Goal: Task Accomplishment & Management: Use online tool/utility

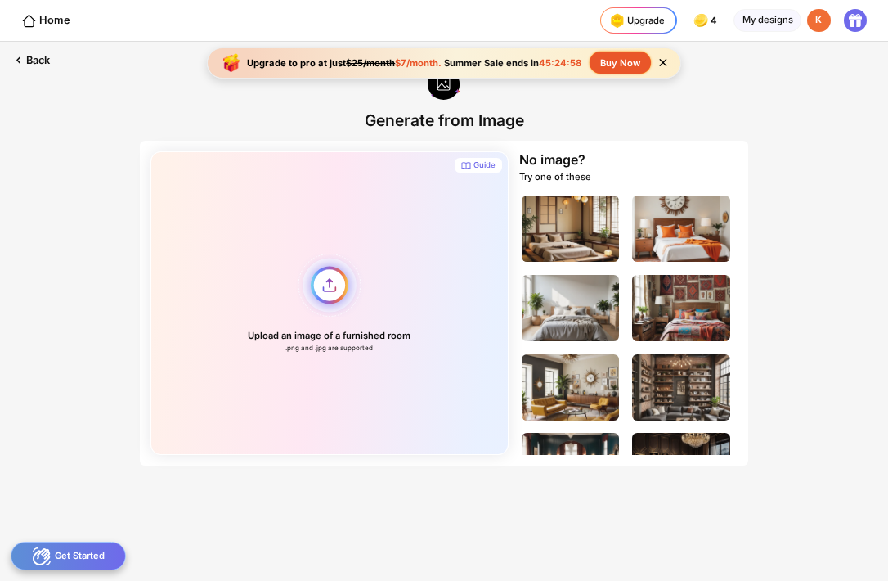
click at [355, 308] on div "Upload an image of a furnished room .png and .jpg are supported" at bounding box center [329, 302] width 358 height 303
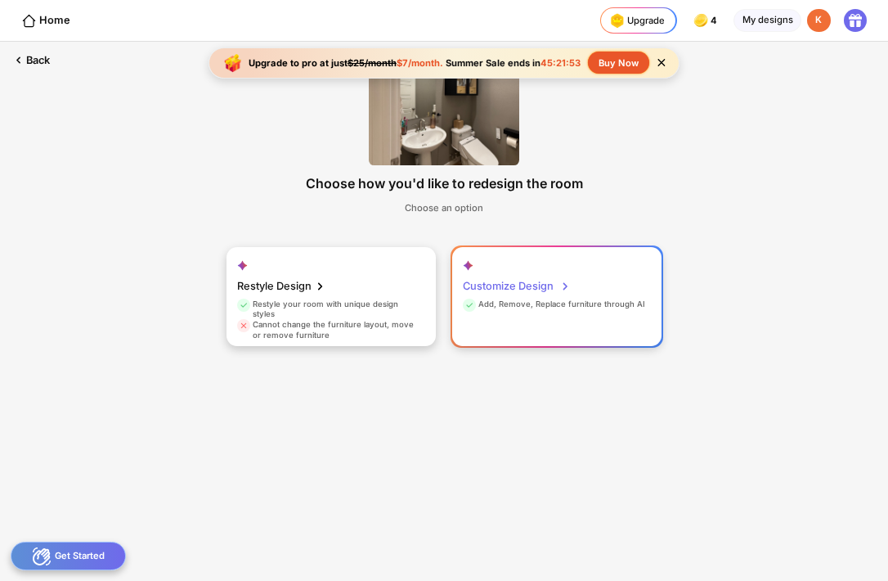
click at [575, 306] on div "Add, Remove, Replace furniture through AI" at bounding box center [554, 306] width 182 height 15
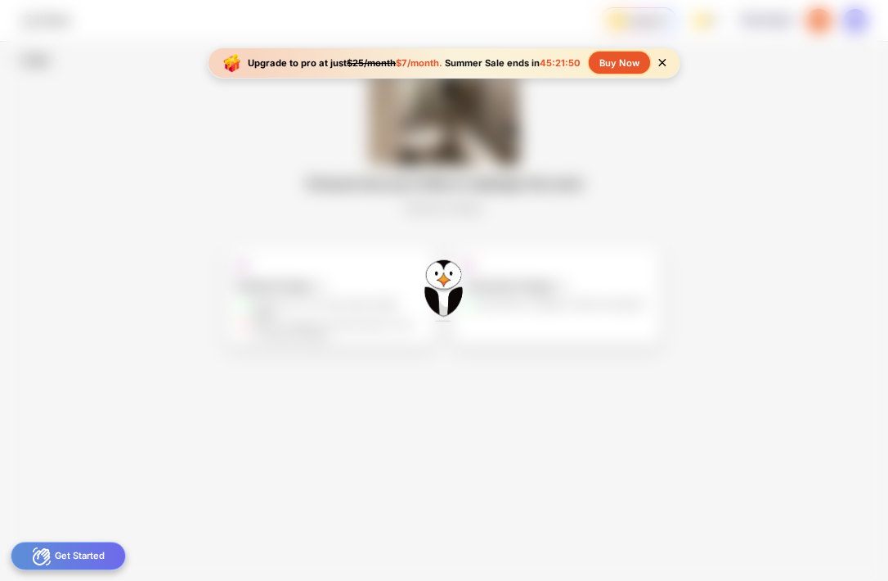
click at [662, 63] on icon at bounding box center [661, 62] width 7 height 7
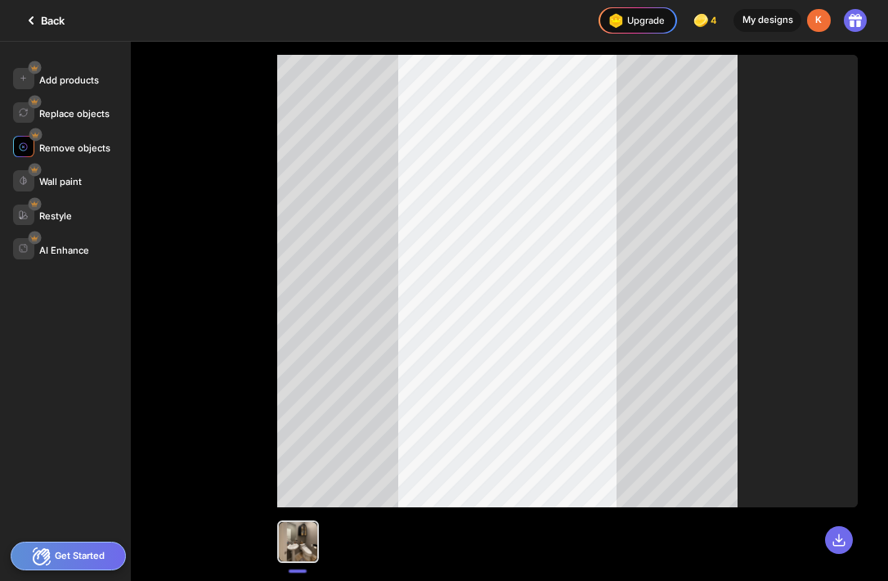
click at [27, 145] on img at bounding box center [23, 146] width 9 height 9
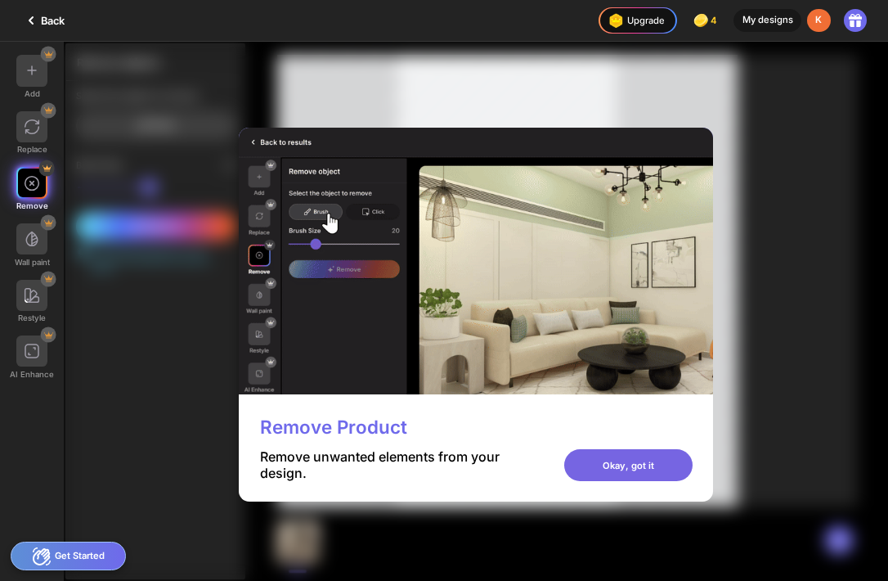
click at [689, 473] on div "Okay, got it" at bounding box center [628, 464] width 128 height 31
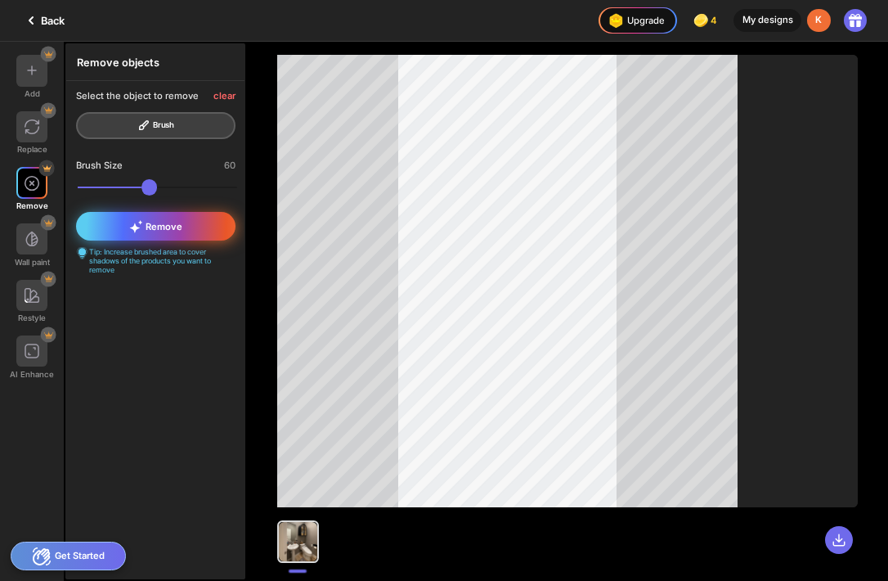
click at [167, 236] on div "Remove" at bounding box center [156, 226] width 160 height 29
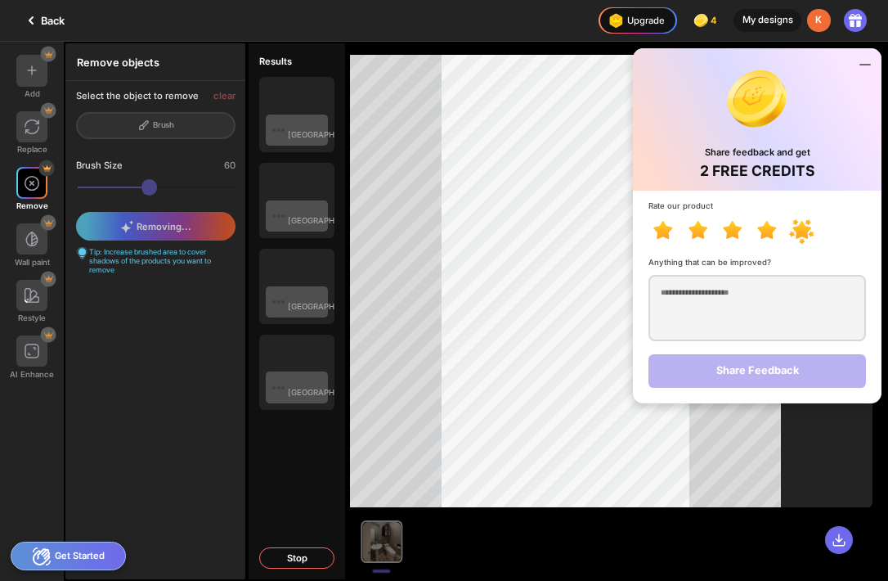
click at [796, 227] on icon at bounding box center [802, 230] width 19 height 18
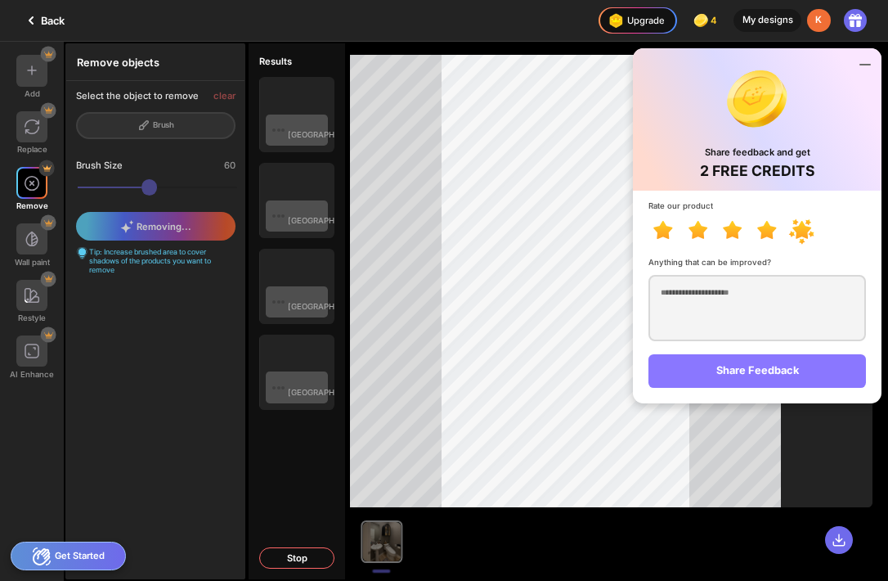
click at [770, 372] on div "Share Feedback" at bounding box center [758, 371] width 218 height 34
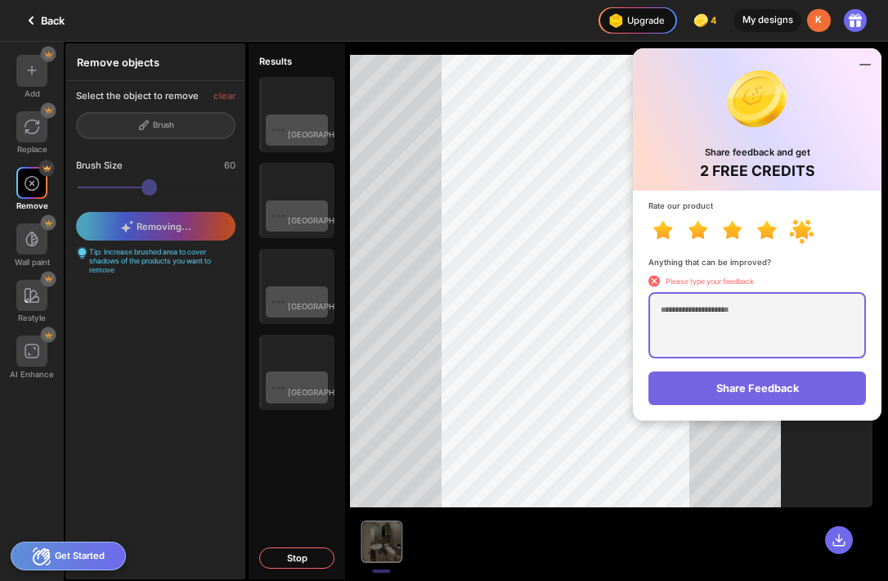
click at [753, 345] on textarea at bounding box center [758, 325] width 218 height 66
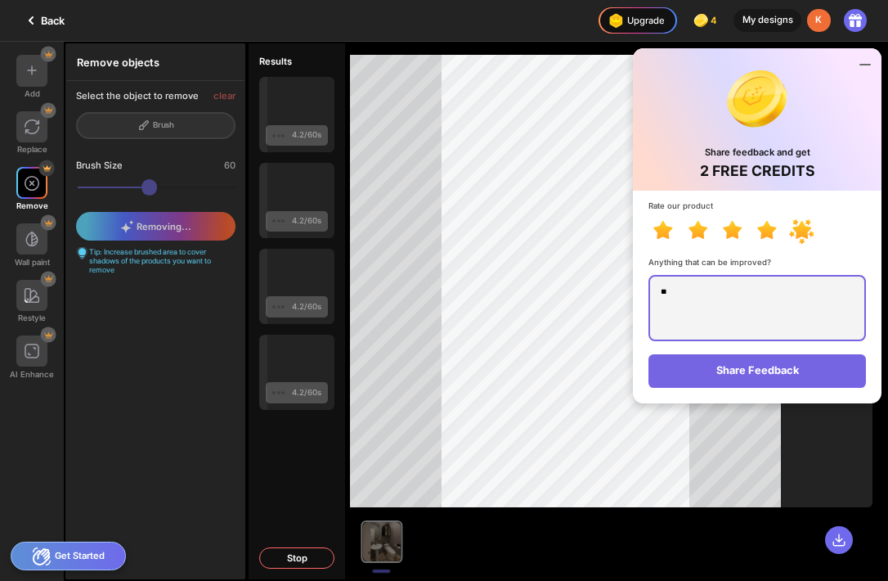
type textarea "*"
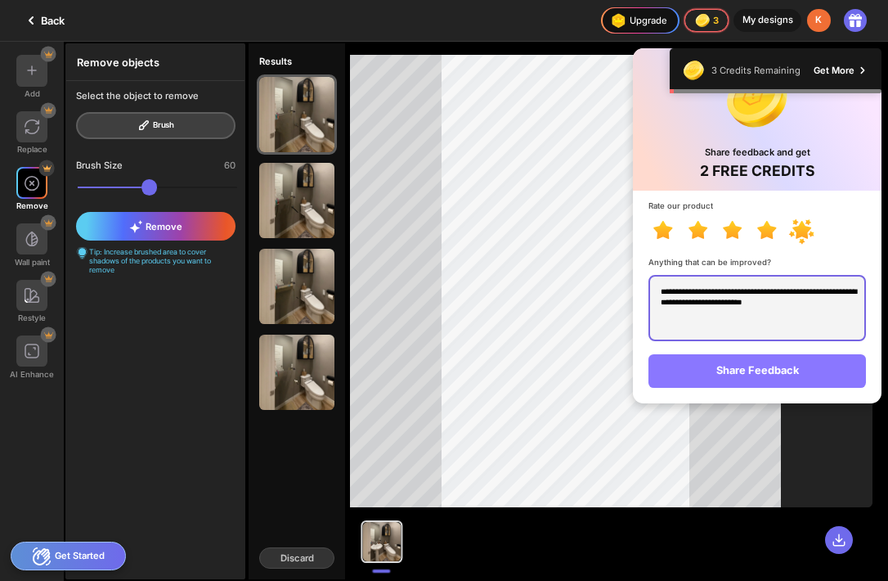
type textarea "**********"
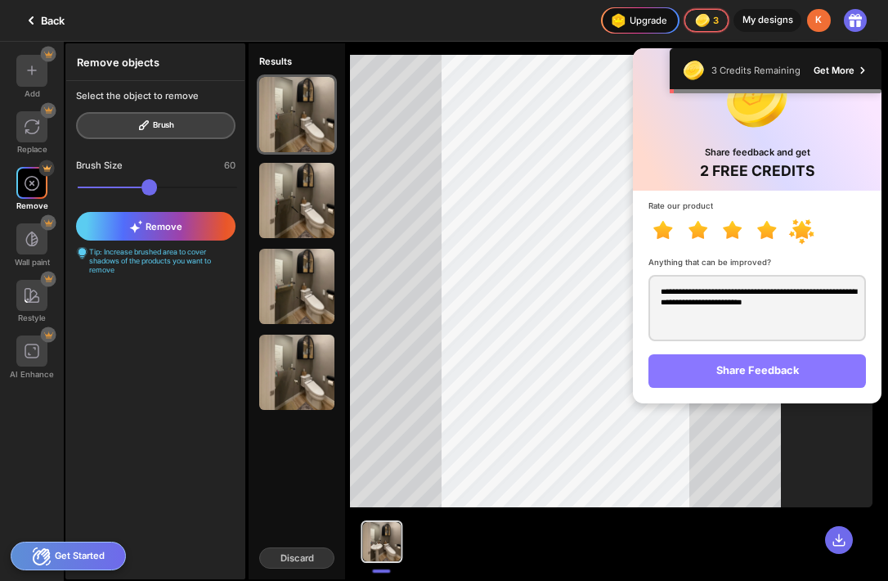
click at [770, 379] on div "Share Feedback" at bounding box center [758, 371] width 218 height 34
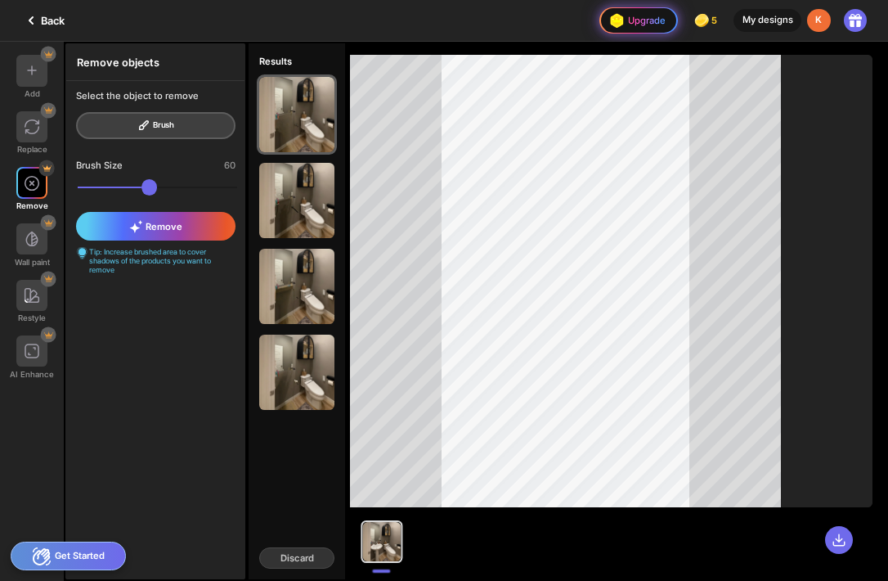
click at [654, 29] on div "Upgrade" at bounding box center [636, 20] width 60 height 21
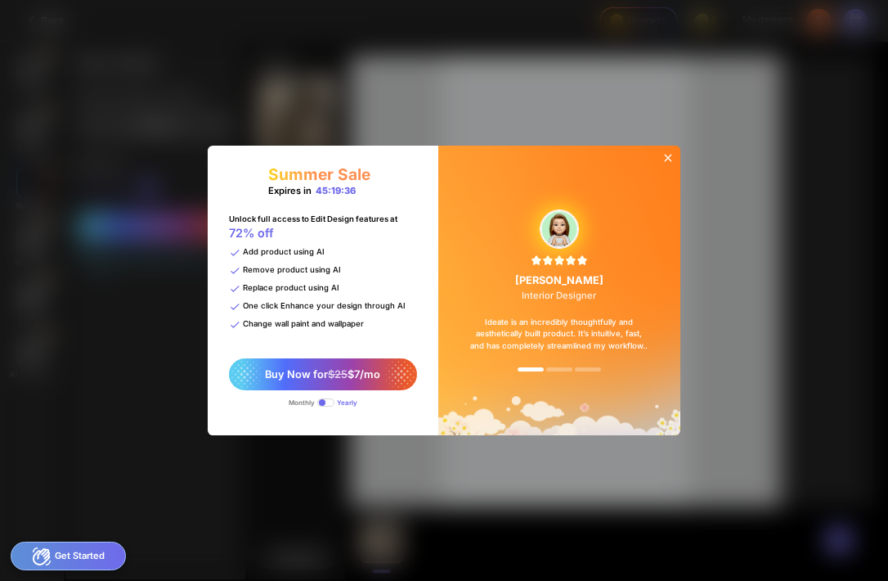
click at [342, 406] on div "Yearly" at bounding box center [347, 402] width 20 height 8
click at [344, 379] on span "$25" at bounding box center [338, 374] width 20 height 12
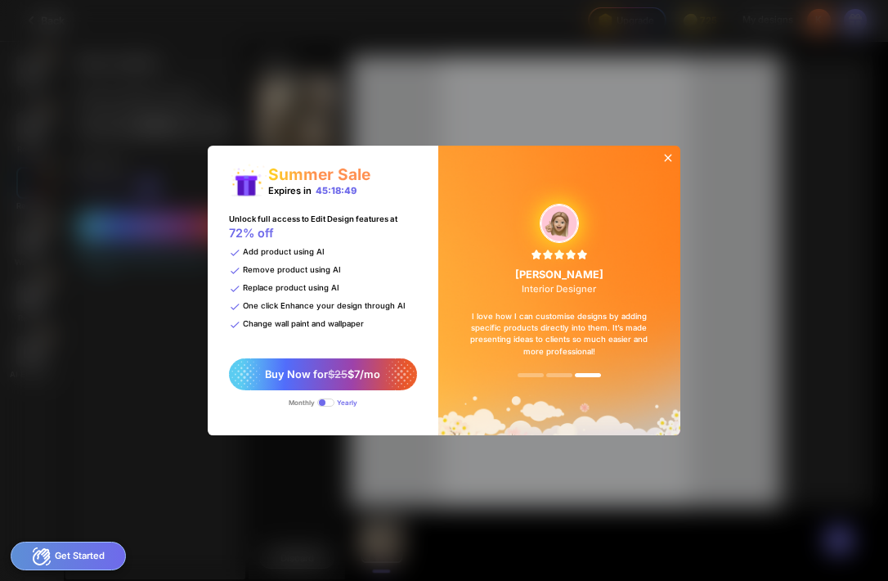
click at [669, 151] on icon at bounding box center [668, 157] width 13 height 13
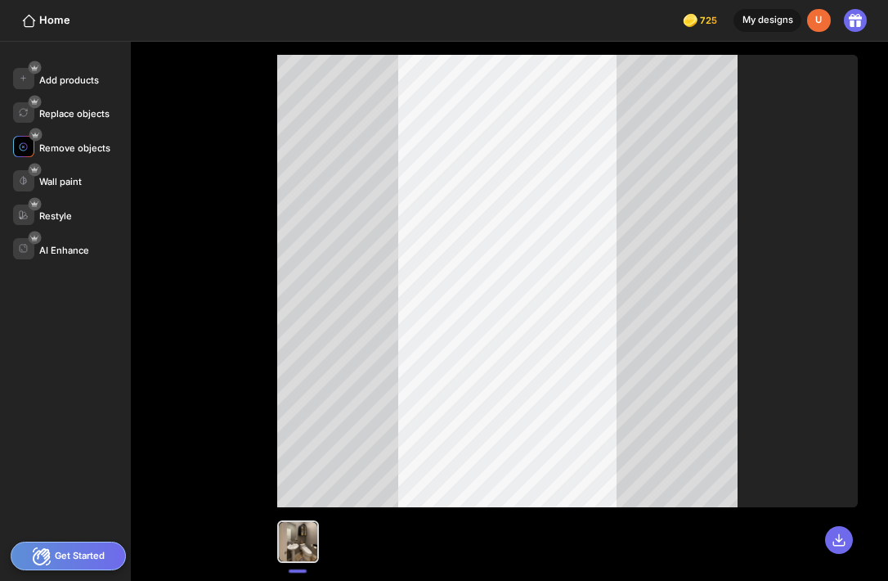
click at [29, 143] on div at bounding box center [23, 146] width 21 height 21
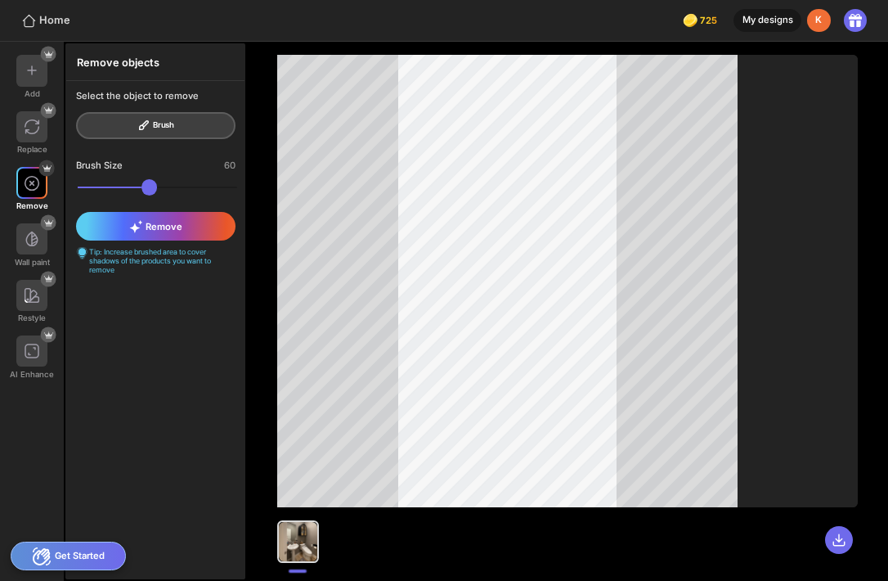
click at [34, 26] on icon at bounding box center [29, 21] width 16 height 16
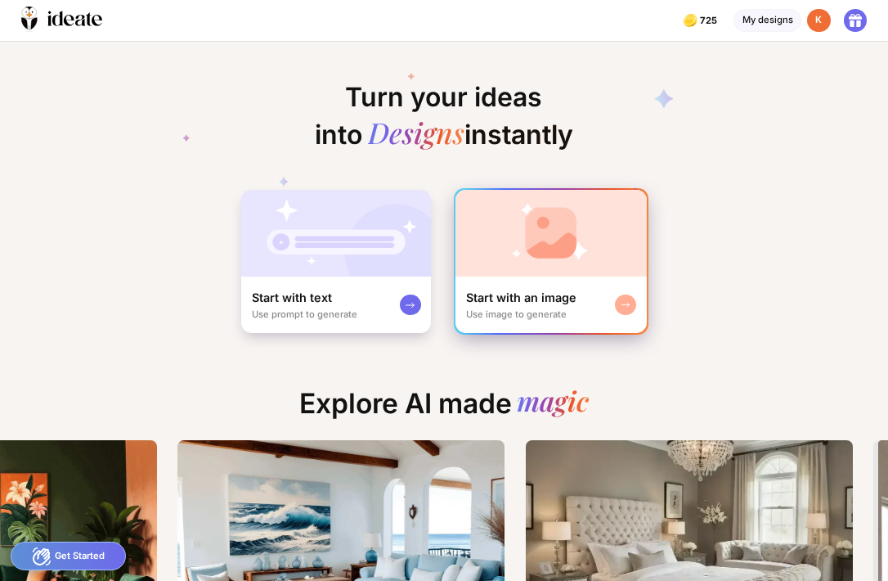
click at [546, 278] on div "Start with an image Use image to generate" at bounding box center [551, 304] width 191 height 56
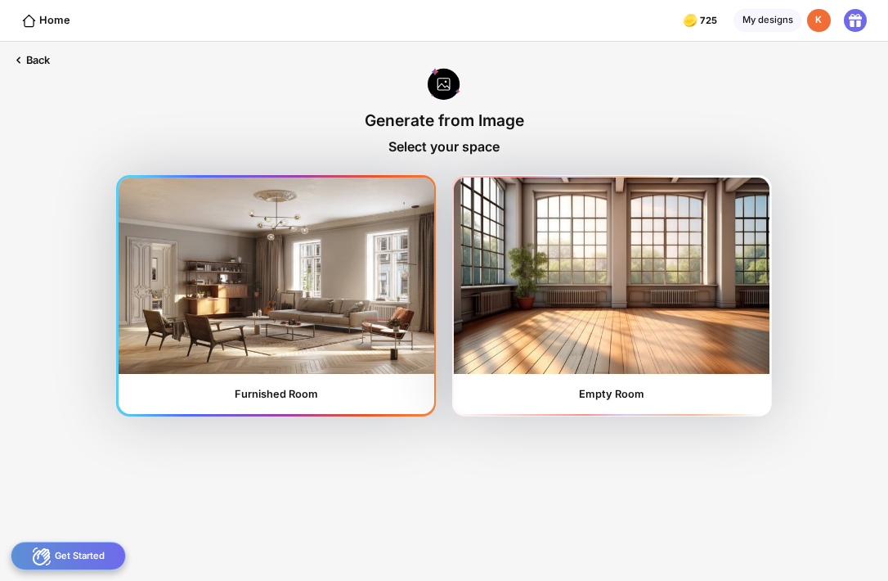
click at [276, 284] on img at bounding box center [277, 275] width 316 height 196
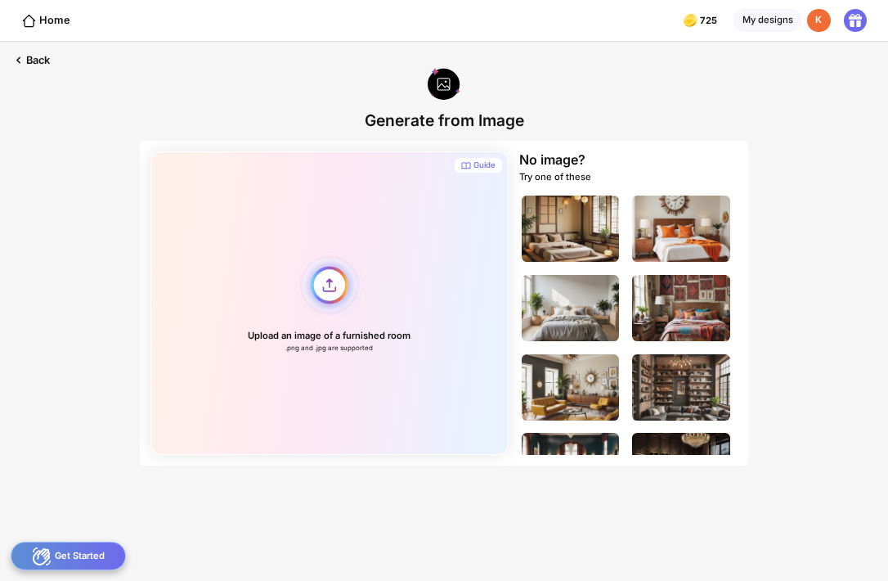
click at [339, 266] on div "Upload an image of a furnished room .png and .jpg are supported" at bounding box center [329, 302] width 358 height 303
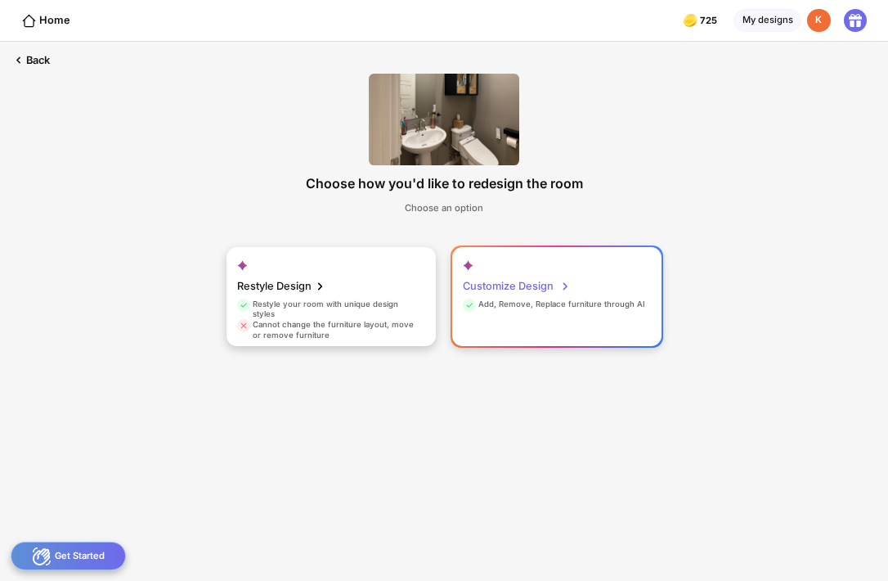
click at [609, 314] on div "Customize Design Add, Remove, Replace furniture through AI" at bounding box center [556, 297] width 209 height 100
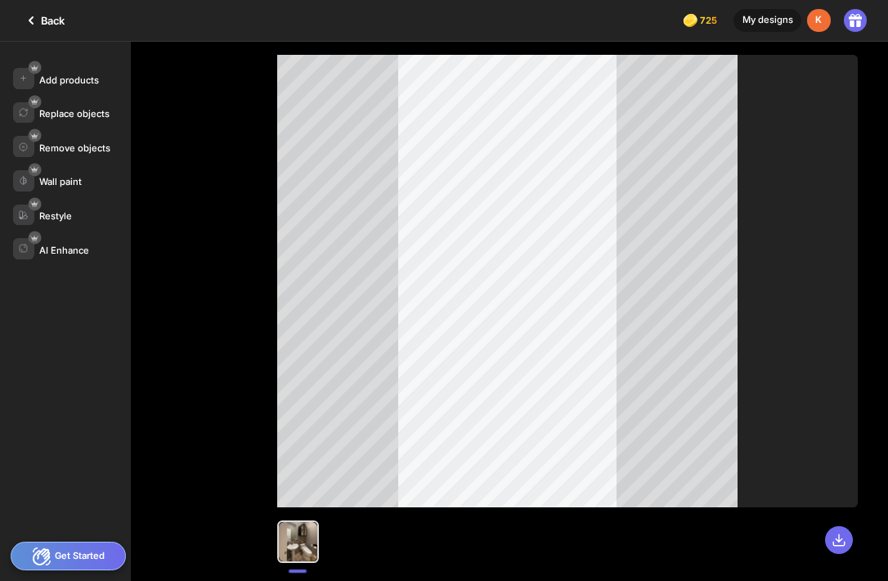
click at [60, 543] on div "Get Started" at bounding box center [68, 555] width 115 height 29
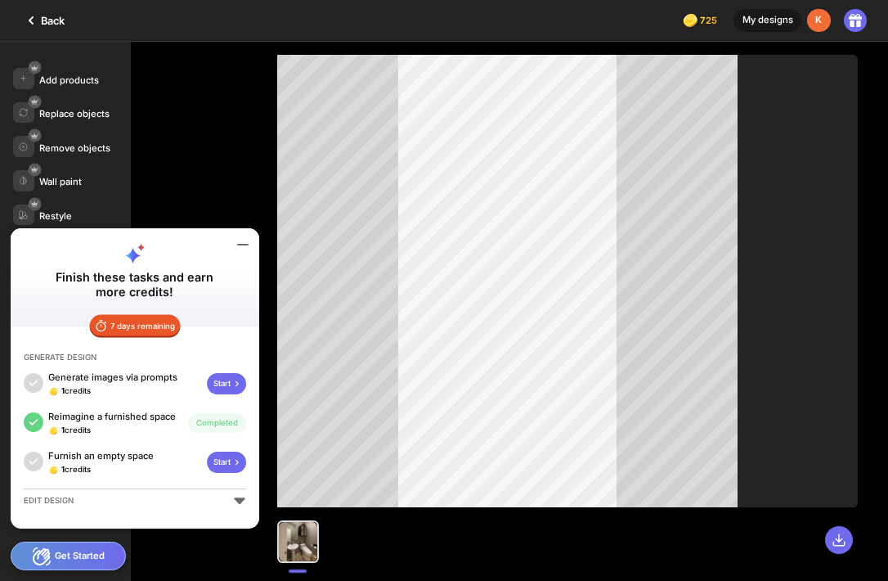
click at [232, 246] on div at bounding box center [242, 244] width 30 height 30
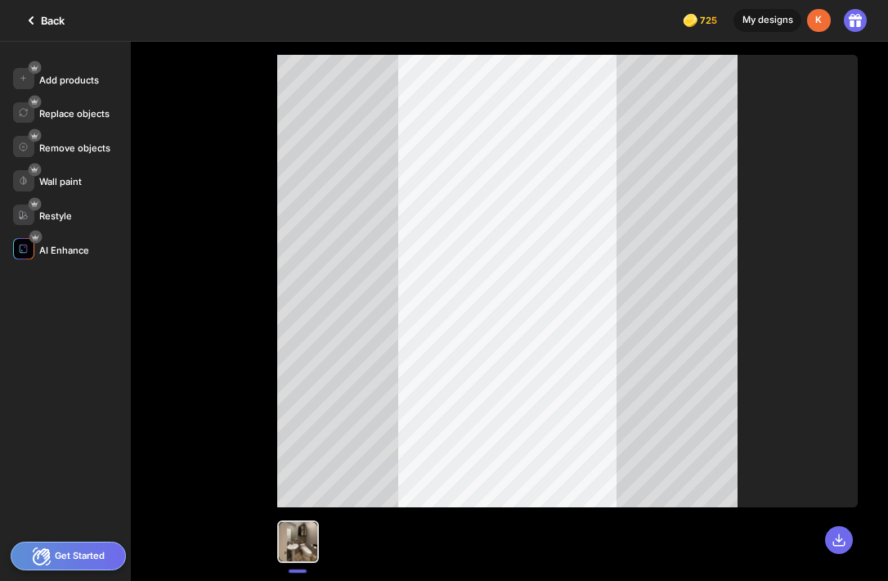
click at [27, 246] on img at bounding box center [23, 248] width 9 height 9
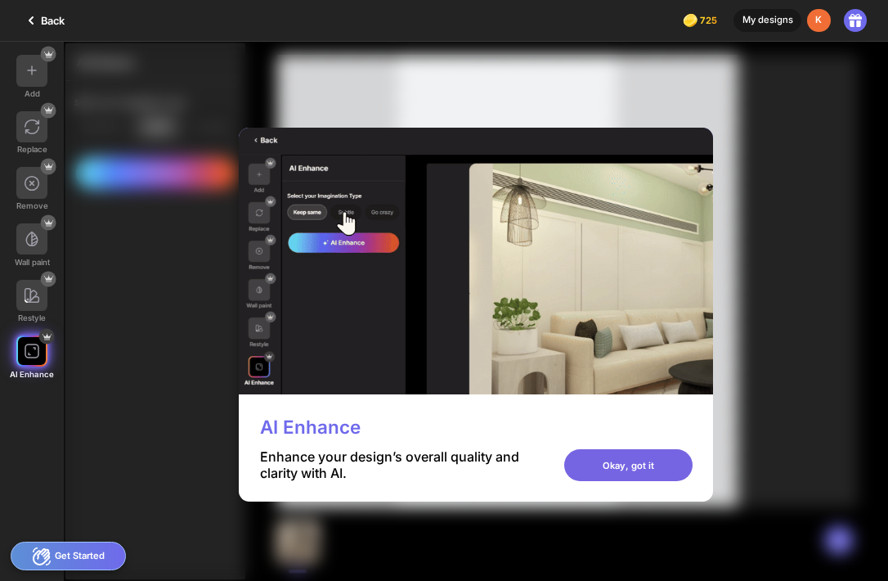
click at [688, 463] on div "Okay, got it" at bounding box center [628, 464] width 128 height 31
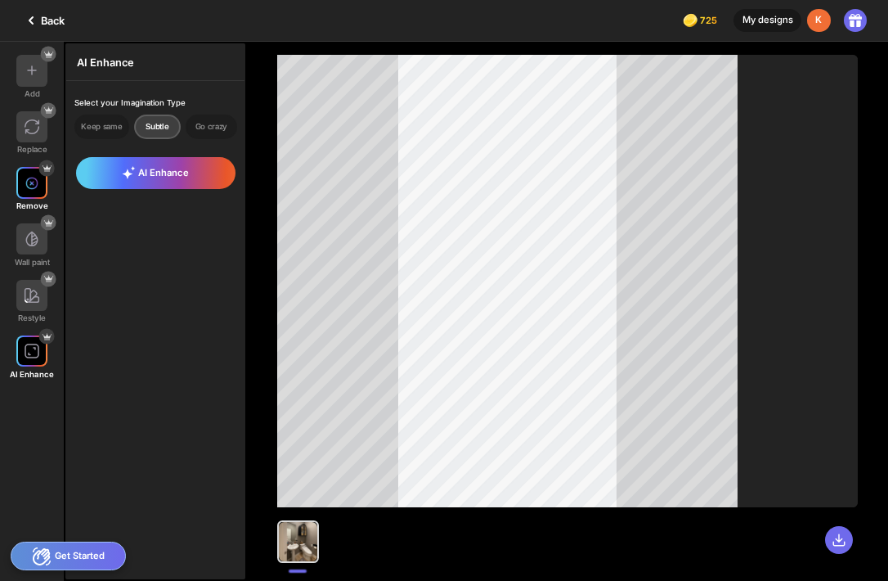
click at [38, 190] on div at bounding box center [31, 182] width 31 height 31
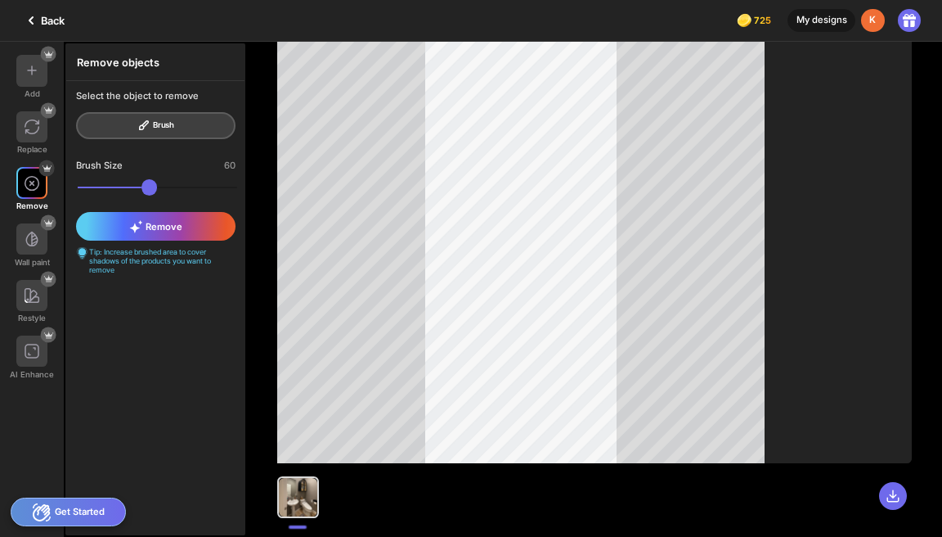
scroll to position [44, 0]
click at [302, 502] on div at bounding box center [298, 497] width 38 height 38
click at [81, 124] on div "Select the object to remove Brush" at bounding box center [155, 114] width 178 height 67
click at [43, 129] on div at bounding box center [31, 126] width 31 height 31
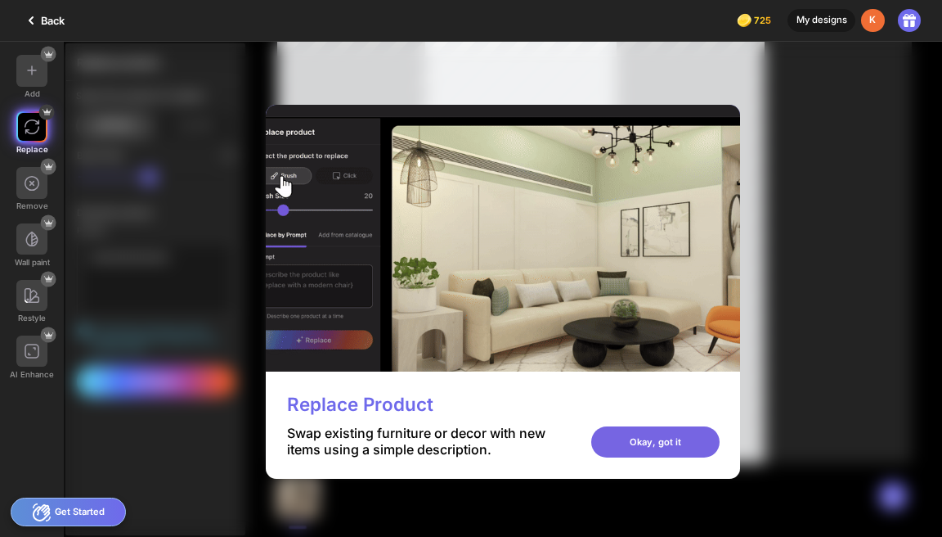
click at [720, 447] on div "Okay, got it" at bounding box center [655, 441] width 128 height 31
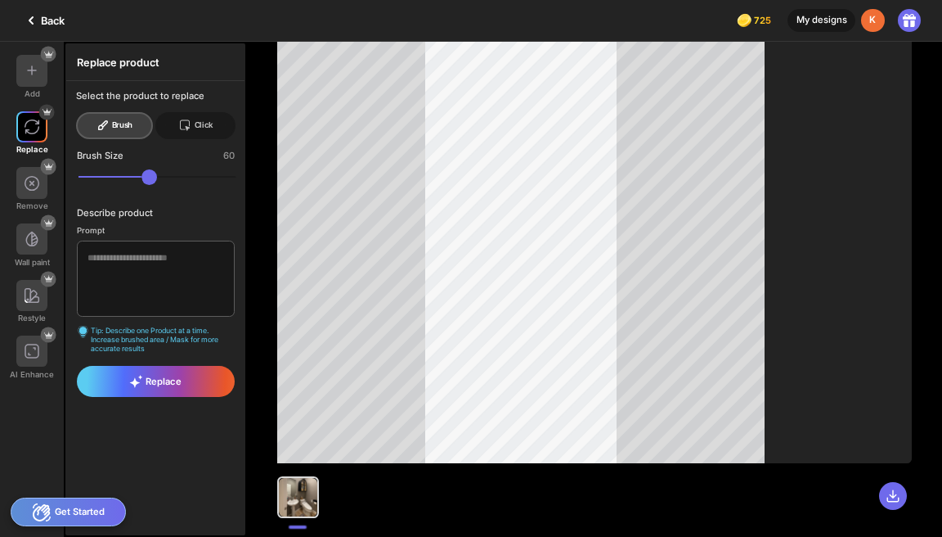
click at [191, 131] on icon at bounding box center [184, 125] width 13 height 13
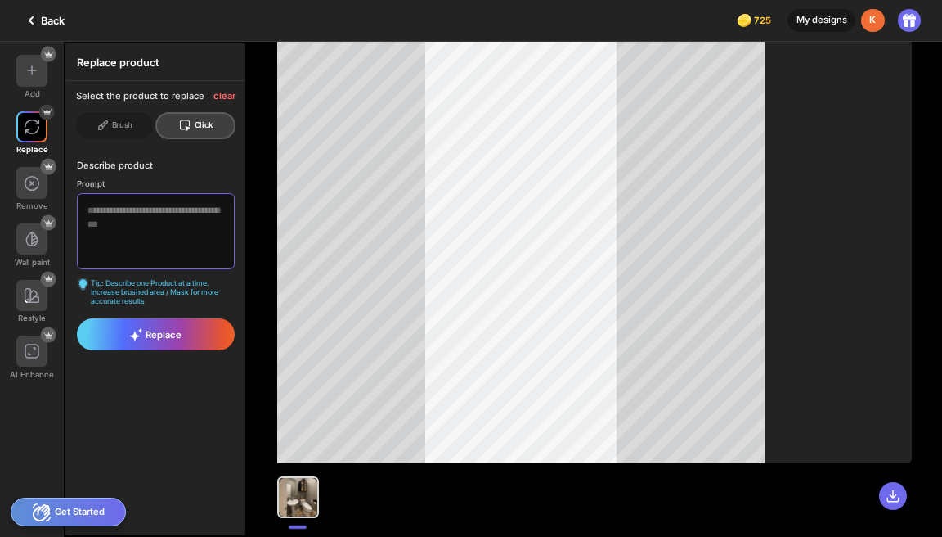
click at [159, 229] on textarea at bounding box center [155, 231] width 157 height 76
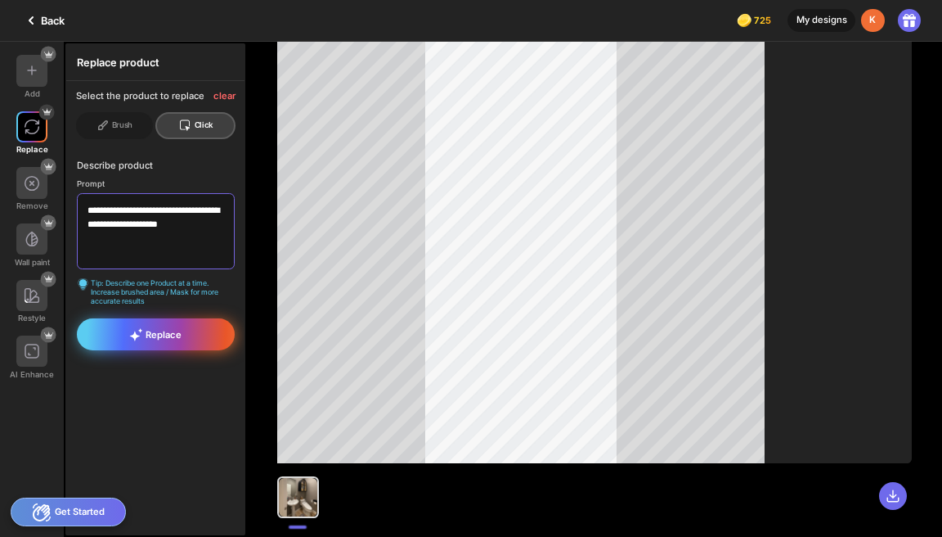
type textarea "**********"
click at [141, 330] on icon at bounding box center [140, 330] width 5 height 5
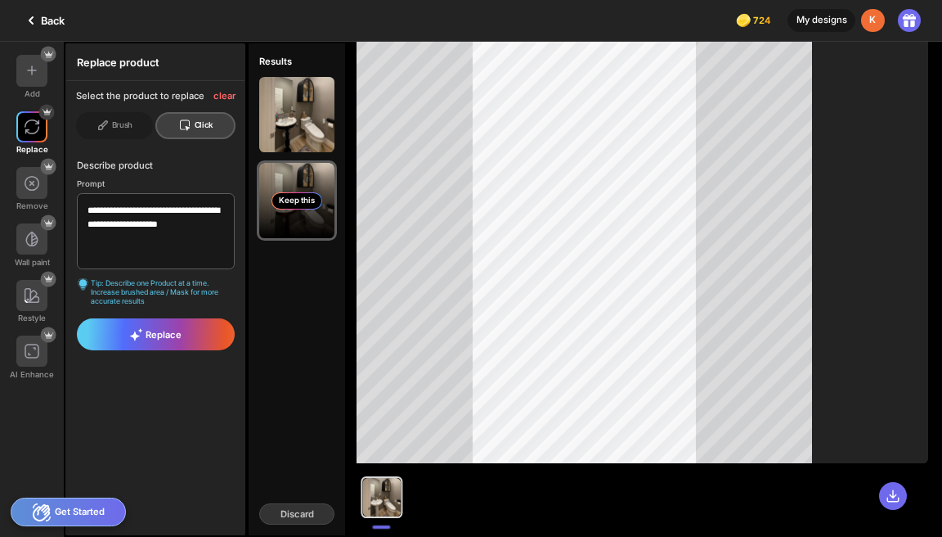
click at [313, 221] on div "Keep this" at bounding box center [296, 200] width 75 height 75
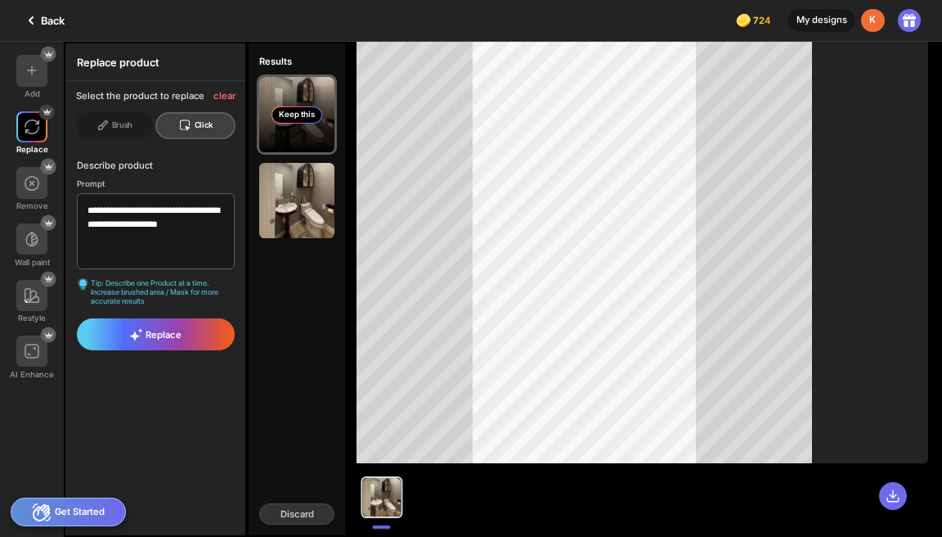
click at [296, 131] on div "Keep this" at bounding box center [296, 114] width 75 height 75
click at [44, 14] on div "Back" at bounding box center [42, 21] width 43 height 20
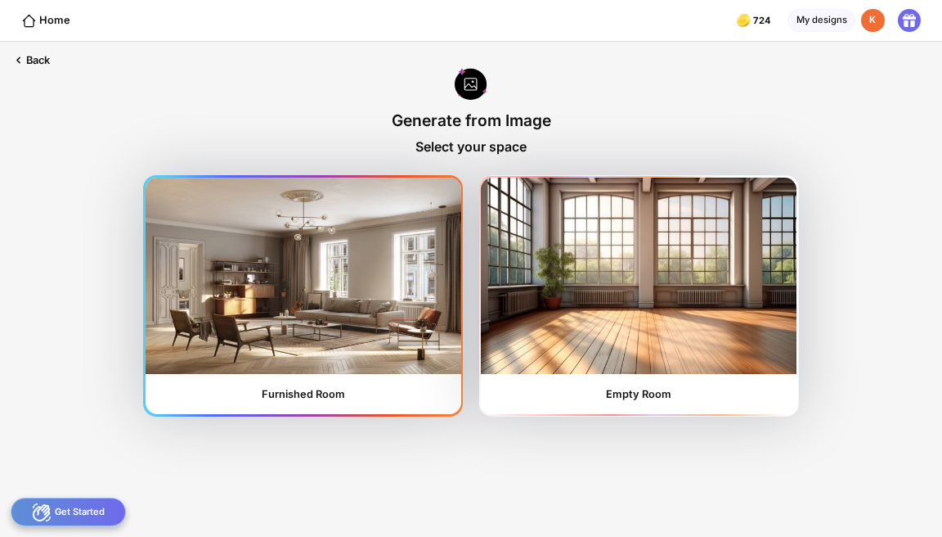
click at [258, 288] on img at bounding box center [304, 275] width 316 height 196
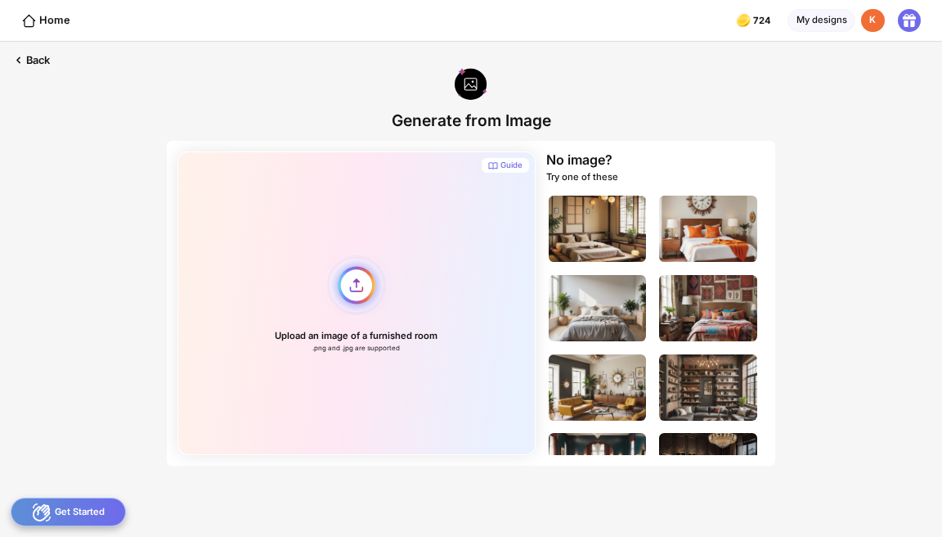
click at [330, 330] on div "Upload an image of a furnished room .png and .jpg are supported" at bounding box center [356, 302] width 358 height 303
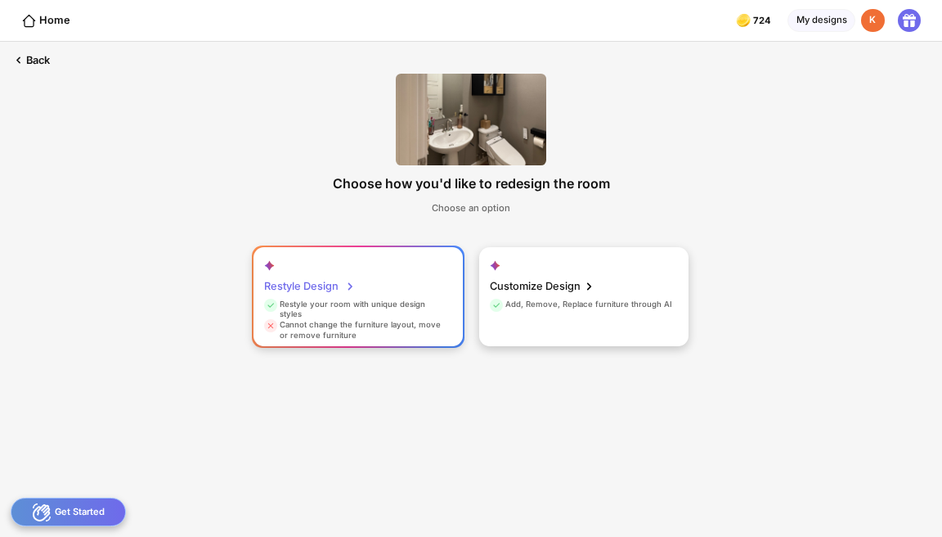
click at [348, 320] on div "Cannot change the furniture layout, move or remove furniture" at bounding box center [356, 330] width 185 height 21
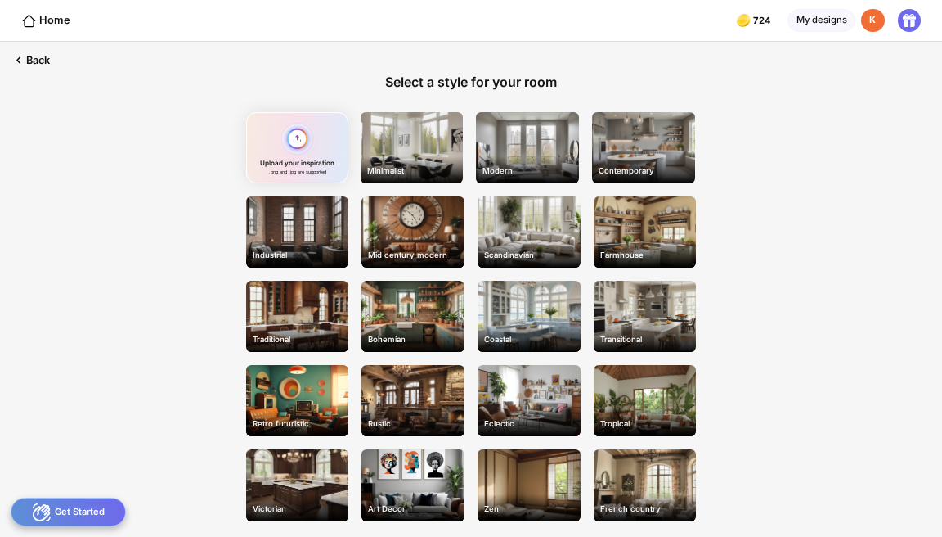
click at [309, 149] on div "Upload your inspiration .png and .jpg are supported" at bounding box center [297, 147] width 103 height 71
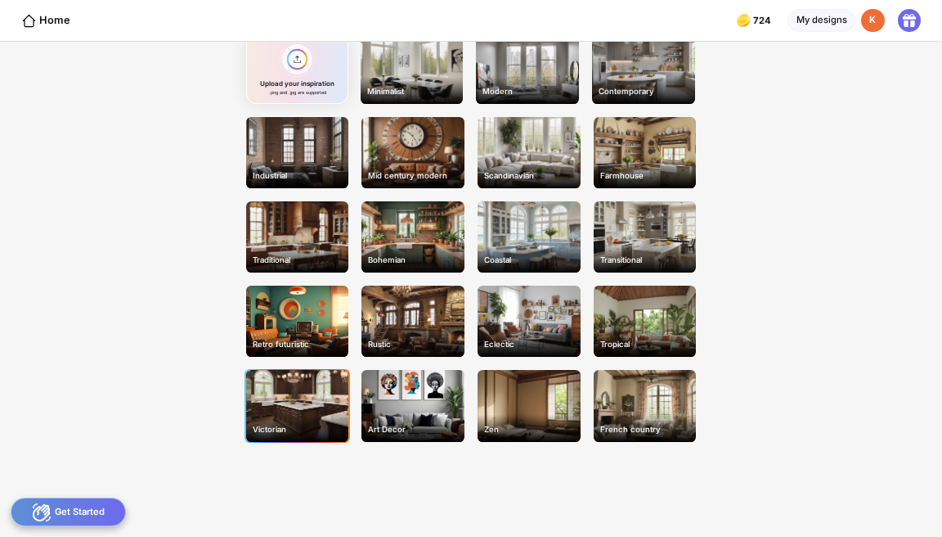
click at [285, 411] on div "Victorian" at bounding box center [297, 405] width 103 height 71
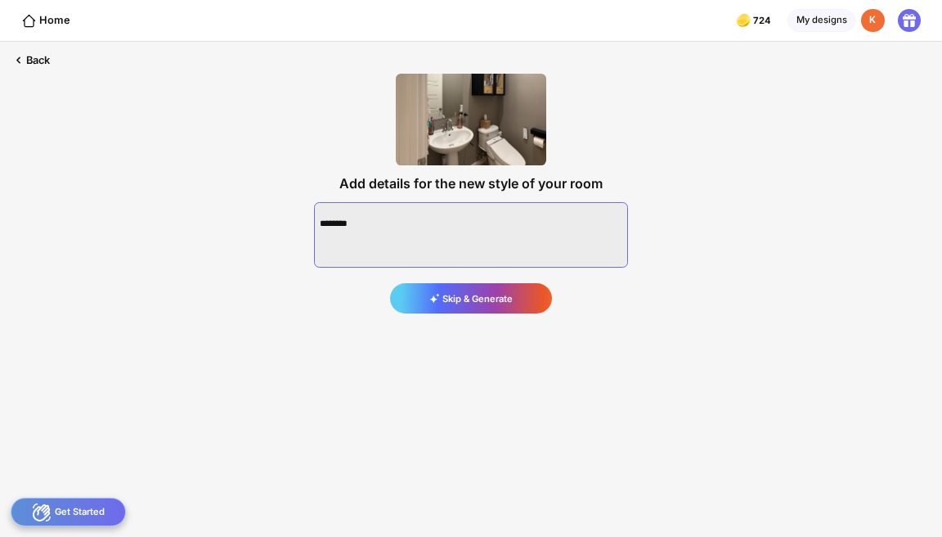
click at [432, 226] on textarea at bounding box center [471, 234] width 314 height 65
paste textarea "**********"
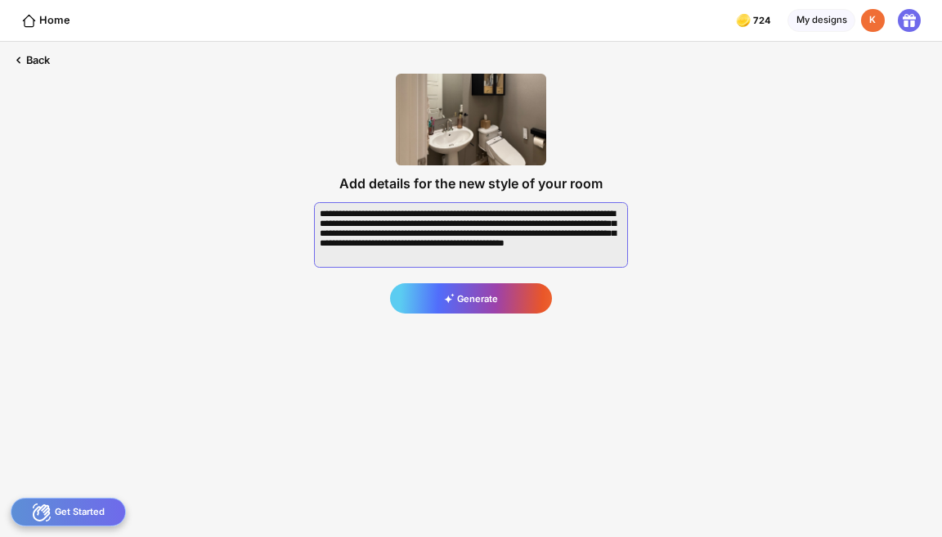
scroll to position [8, 0]
click at [353, 219] on textarea at bounding box center [471, 234] width 314 height 65
drag, startPoint x: 608, startPoint y: 230, endPoint x: 504, endPoint y: 230, distance: 103.9
click at [504, 230] on textarea at bounding box center [471, 234] width 314 height 65
drag, startPoint x: 347, startPoint y: 239, endPoint x: 313, endPoint y: 238, distance: 33.5
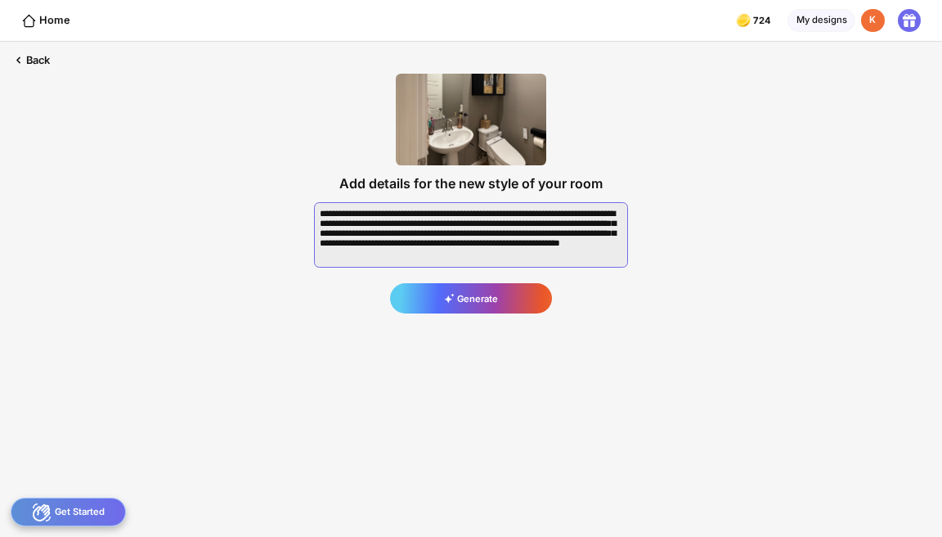
click at [313, 238] on div "Add details for the new style of your room Generate" at bounding box center [471, 192] width 356 height 281
click at [366, 239] on textarea at bounding box center [471, 234] width 314 height 65
drag, startPoint x: 352, startPoint y: 250, endPoint x: 366, endPoint y: 240, distance: 17.7
click at [366, 240] on textarea at bounding box center [471, 234] width 314 height 65
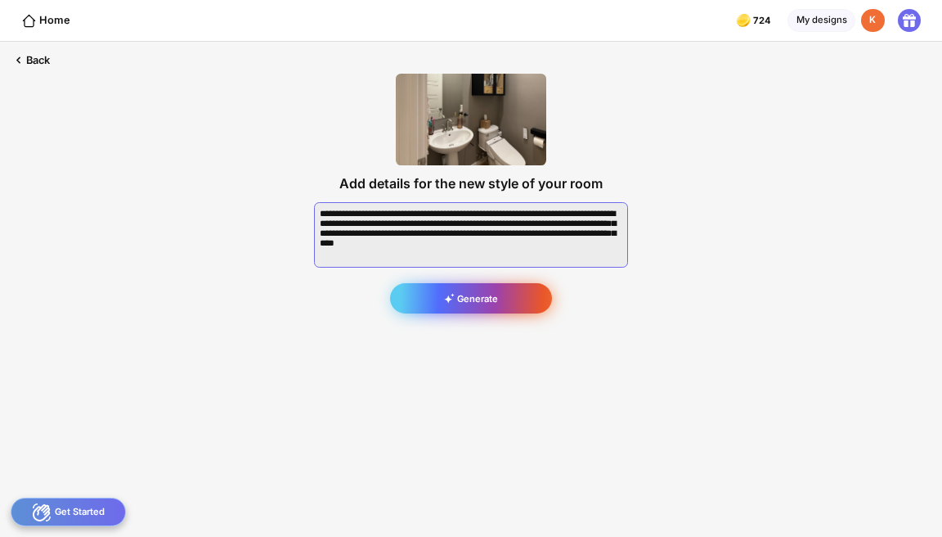
type textarea "**********"
click at [520, 299] on div "Generate" at bounding box center [471, 297] width 162 height 29
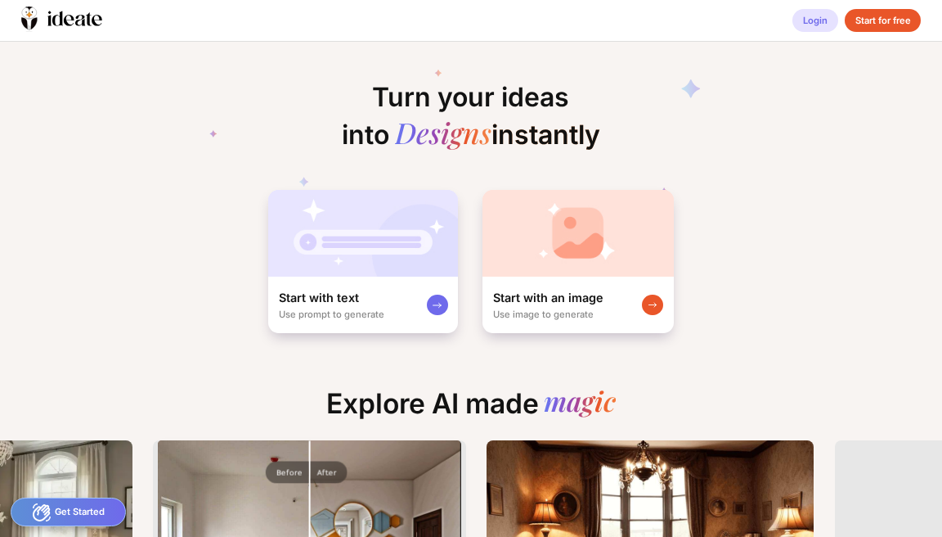
click at [820, 25] on div "Login" at bounding box center [816, 21] width 46 height 24
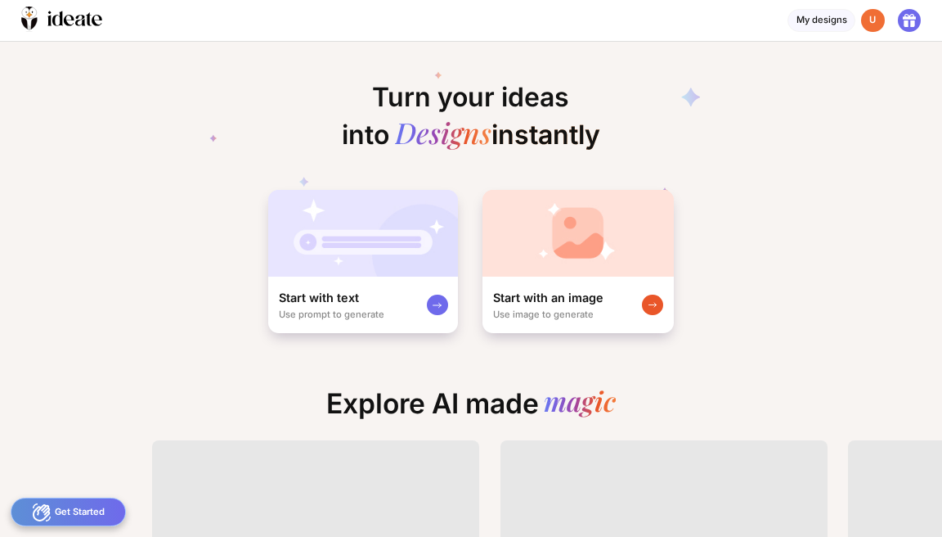
click at [582, 306] on div "Start with an image Use image to generate" at bounding box center [548, 304] width 110 height 29
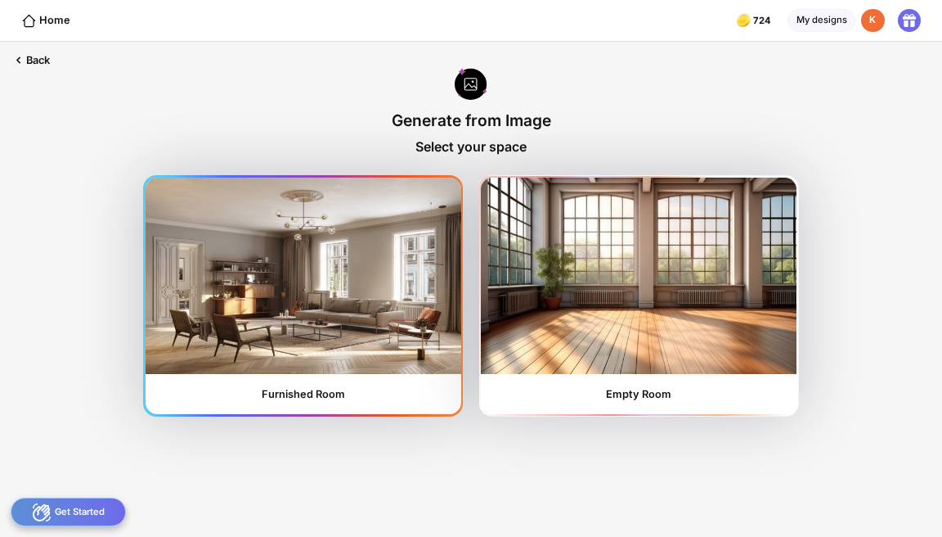
click at [378, 310] on img at bounding box center [304, 275] width 316 height 196
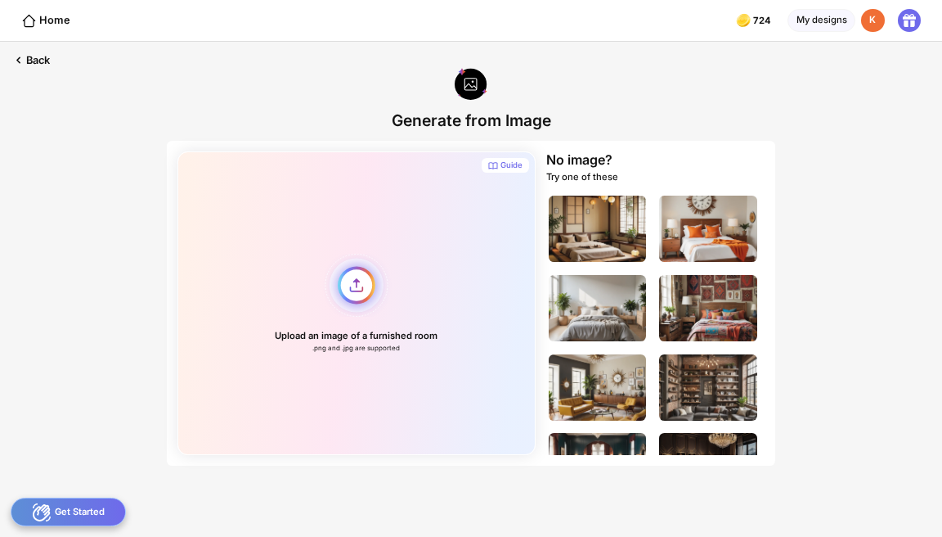
click at [360, 294] on div "Upload an image of a furnished room .png and .jpg are supported" at bounding box center [356, 302] width 358 height 303
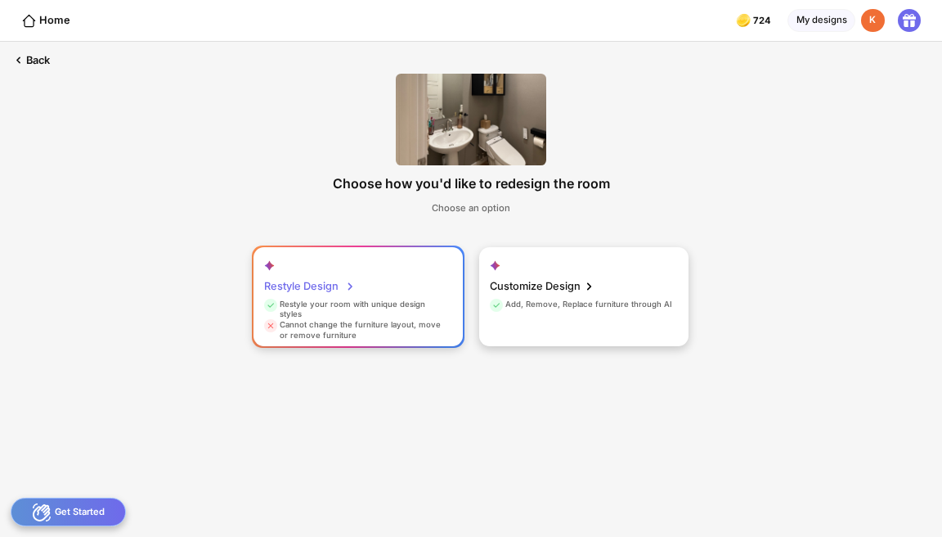
click at [430, 308] on div "Restyle your room with unique design styles" at bounding box center [356, 309] width 185 height 21
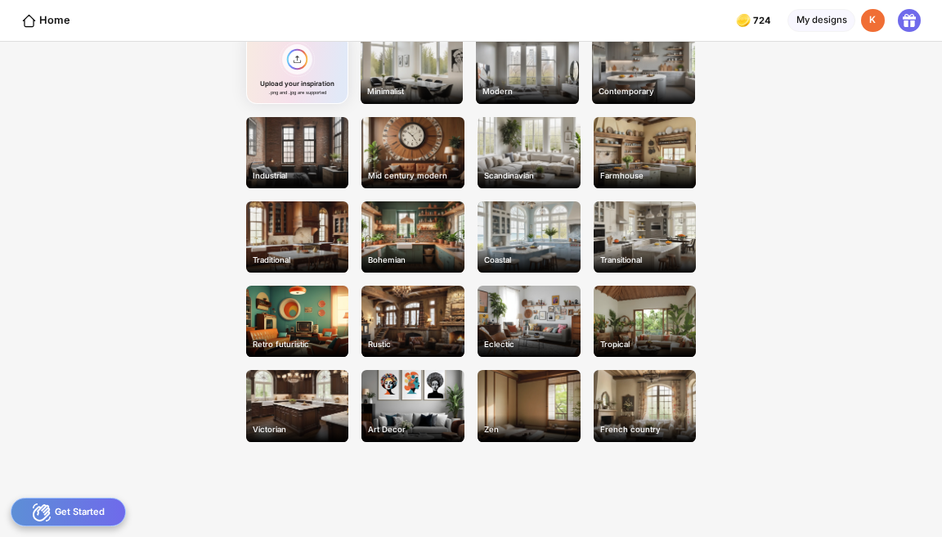
scroll to position [79, 0]
click at [306, 412] on div "Victorian" at bounding box center [297, 405] width 103 height 71
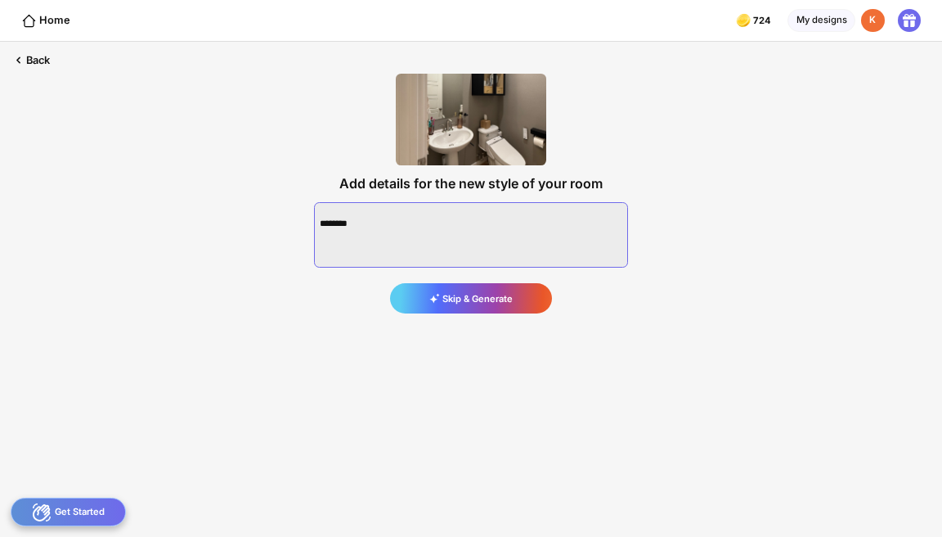
click at [406, 217] on textarea at bounding box center [471, 234] width 314 height 65
paste textarea "**********"
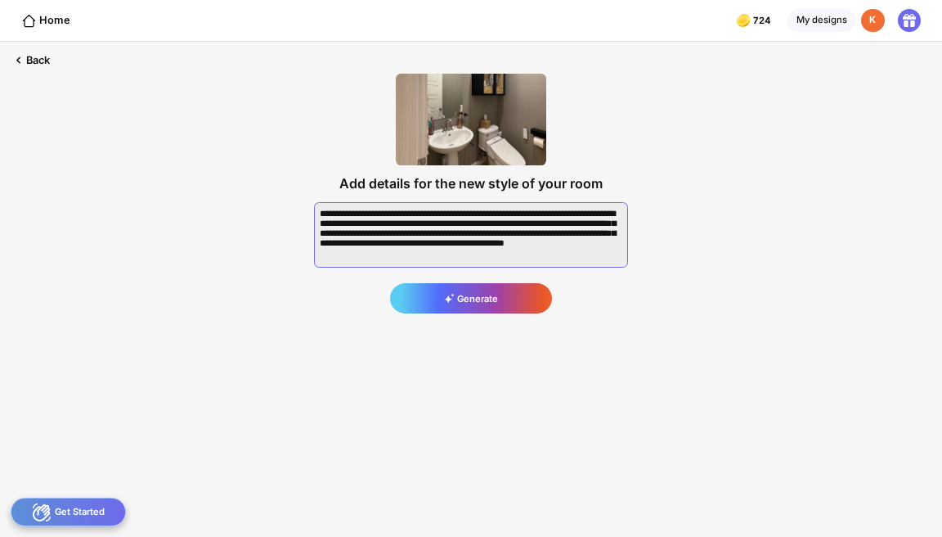
click at [354, 227] on textarea at bounding box center [471, 234] width 314 height 65
drag, startPoint x: 605, startPoint y: 224, endPoint x: 502, endPoint y: 224, distance: 103.1
click at [502, 224] on textarea at bounding box center [471, 234] width 314 height 65
drag, startPoint x: 344, startPoint y: 234, endPoint x: 312, endPoint y: 234, distance: 31.1
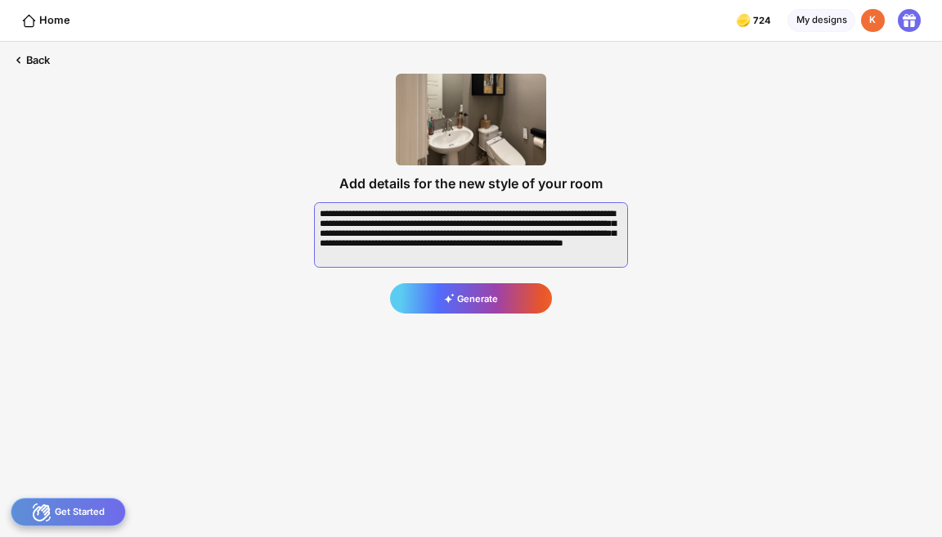
click at [312, 234] on div "Add details for the new style of your room Generate" at bounding box center [471, 192] width 356 height 281
click at [366, 238] on textarea at bounding box center [471, 234] width 314 height 65
drag, startPoint x: 353, startPoint y: 249, endPoint x: 362, endPoint y: 237, distance: 14.1
click at [362, 237] on textarea at bounding box center [471, 234] width 314 height 65
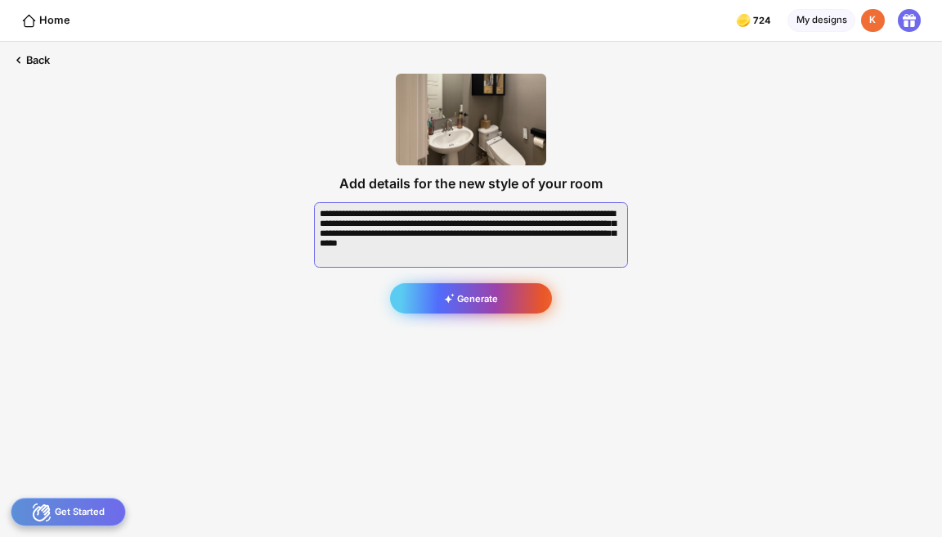
type textarea "**********"
click at [488, 298] on div "Generate" at bounding box center [471, 297] width 162 height 29
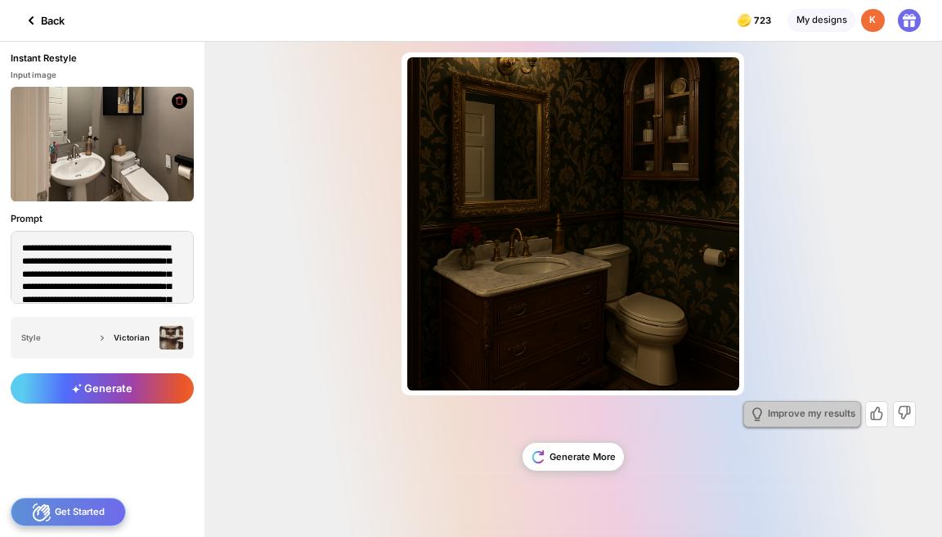
click at [803, 410] on div "Improve my results" at bounding box center [812, 414] width 88 height 10
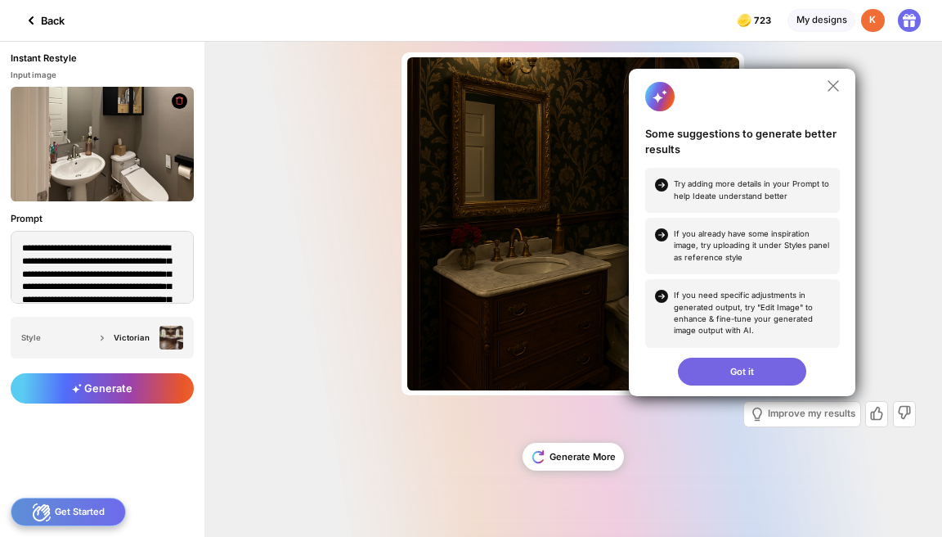
click at [743, 377] on div "Got it" at bounding box center [742, 371] width 128 height 28
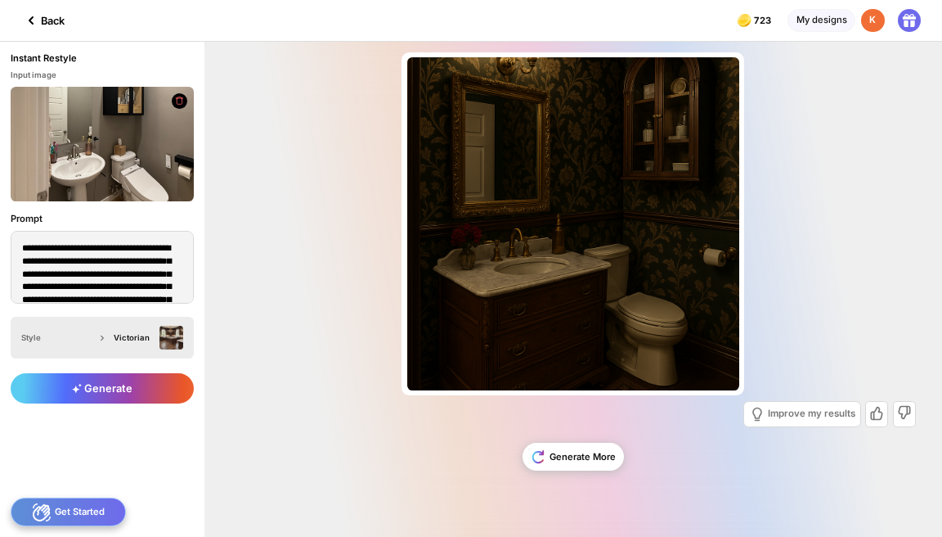
click at [110, 317] on div "Style Victorian" at bounding box center [102, 338] width 183 height 42
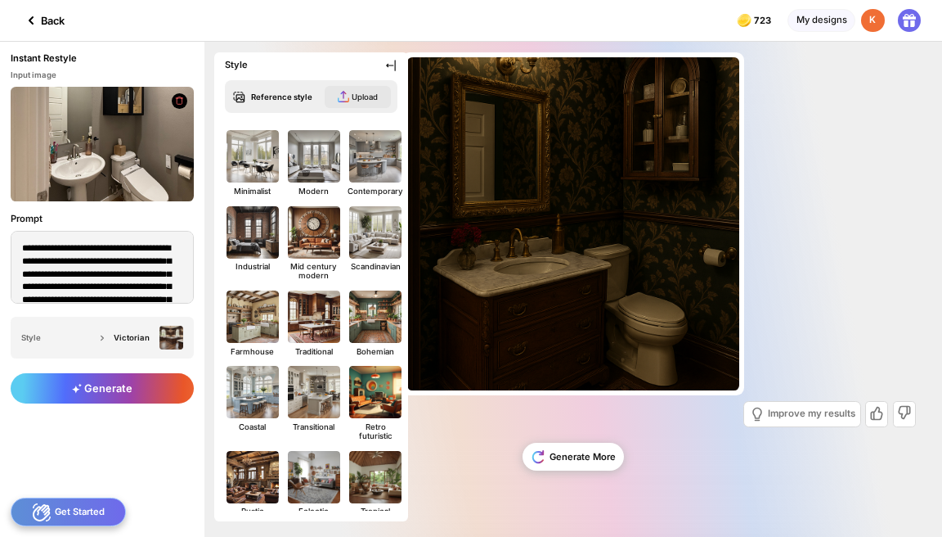
click at [348, 92] on icon at bounding box center [343, 96] width 11 height 11
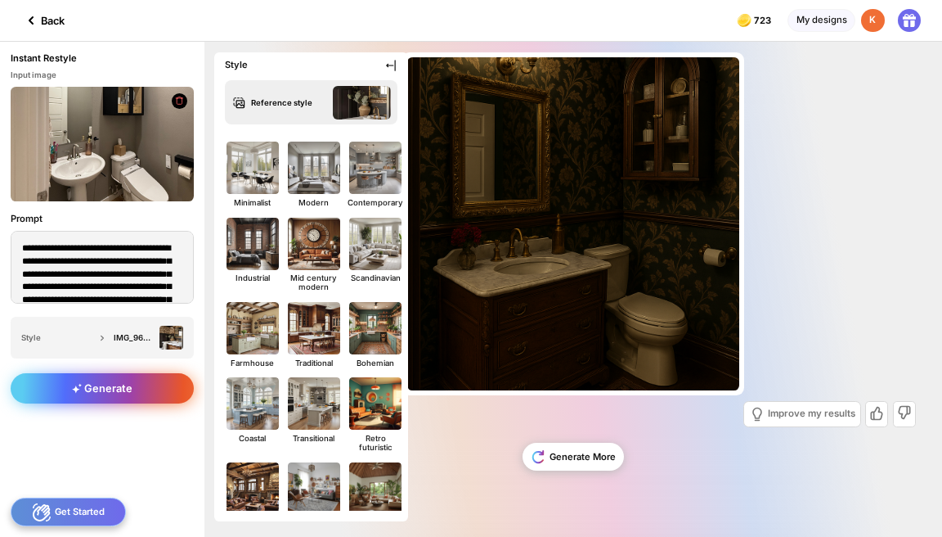
click at [111, 393] on span "Generate" at bounding box center [102, 388] width 61 height 12
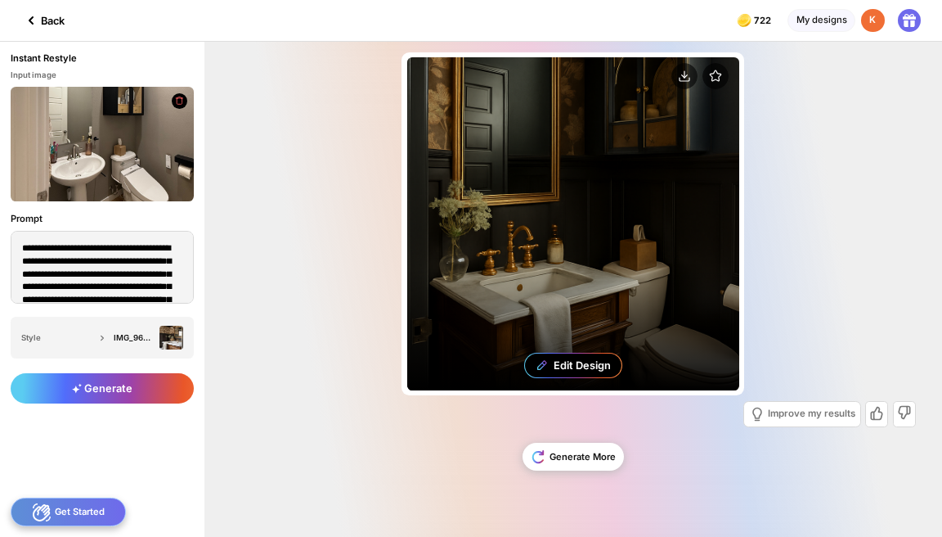
click at [585, 363] on div "Edit Design" at bounding box center [582, 365] width 57 height 12
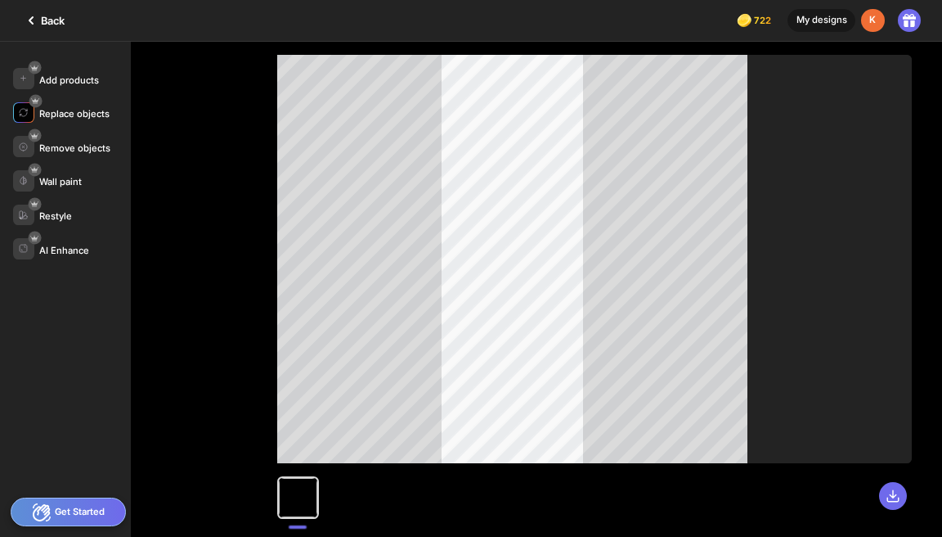
click at [48, 113] on div "Replace objects" at bounding box center [74, 113] width 70 height 11
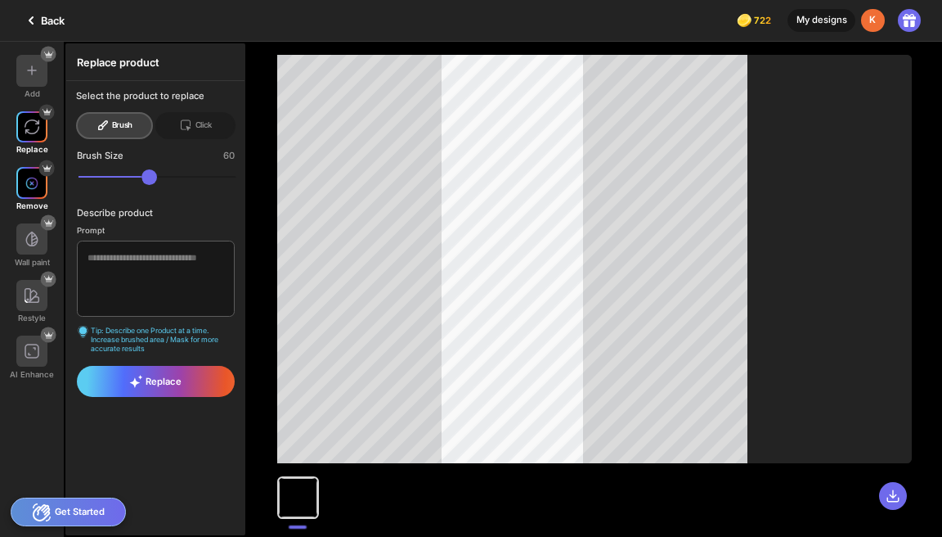
click at [38, 189] on div at bounding box center [31, 182] width 31 height 31
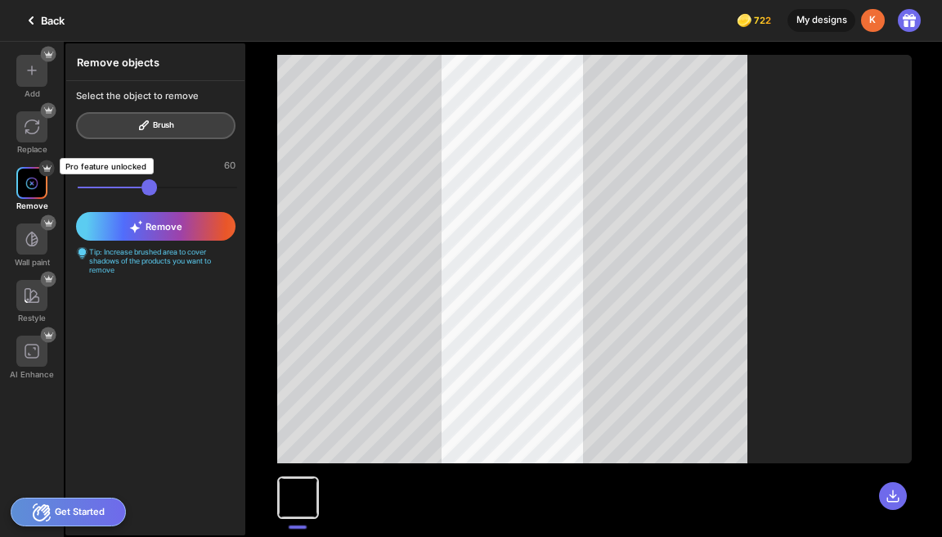
click at [47, 166] on icon at bounding box center [46, 167] width 13 height 13
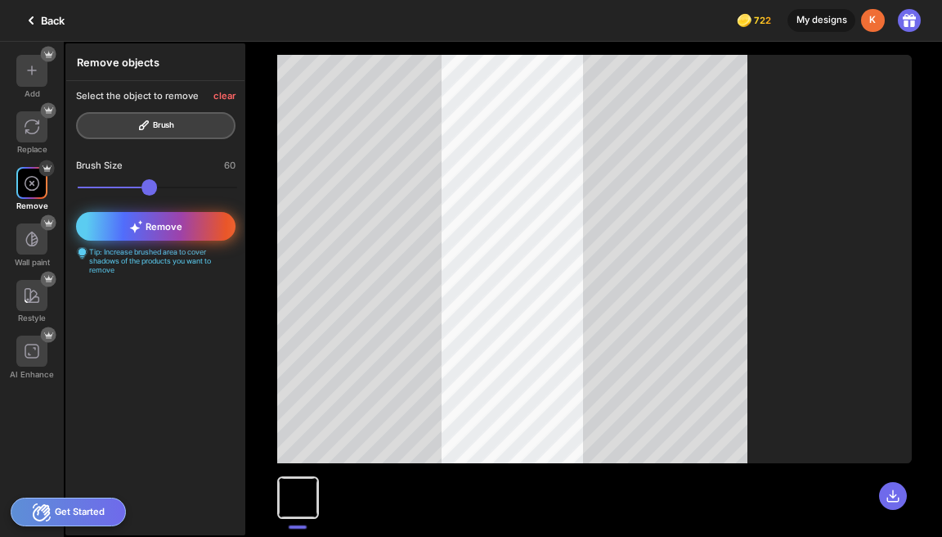
click at [218, 236] on div "Remove" at bounding box center [156, 226] width 160 height 29
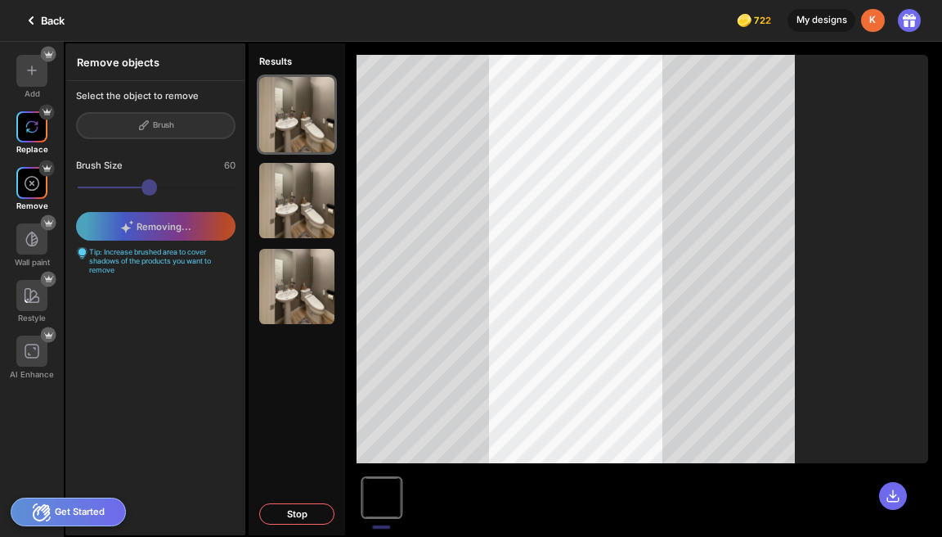
click at [39, 120] on div at bounding box center [31, 126] width 31 height 31
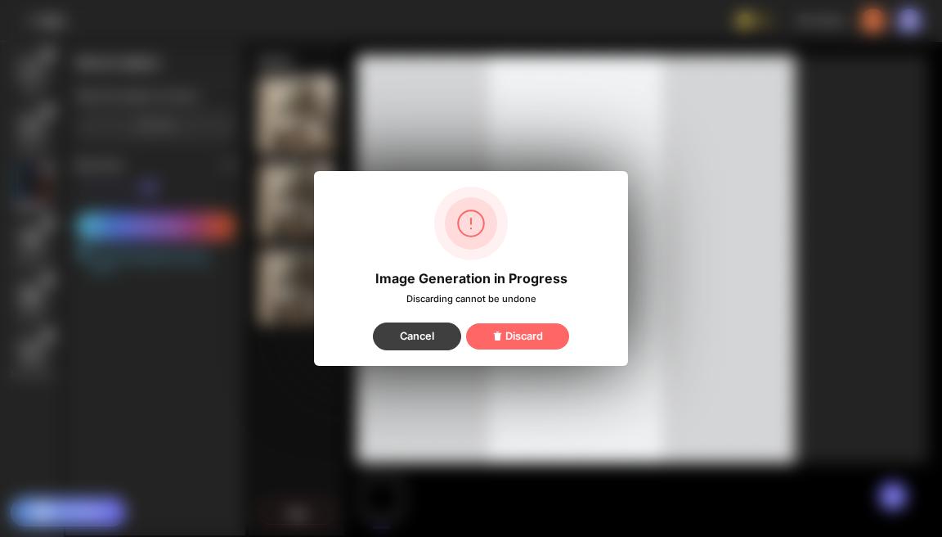
click at [433, 344] on div "Cancel" at bounding box center [417, 336] width 88 height 28
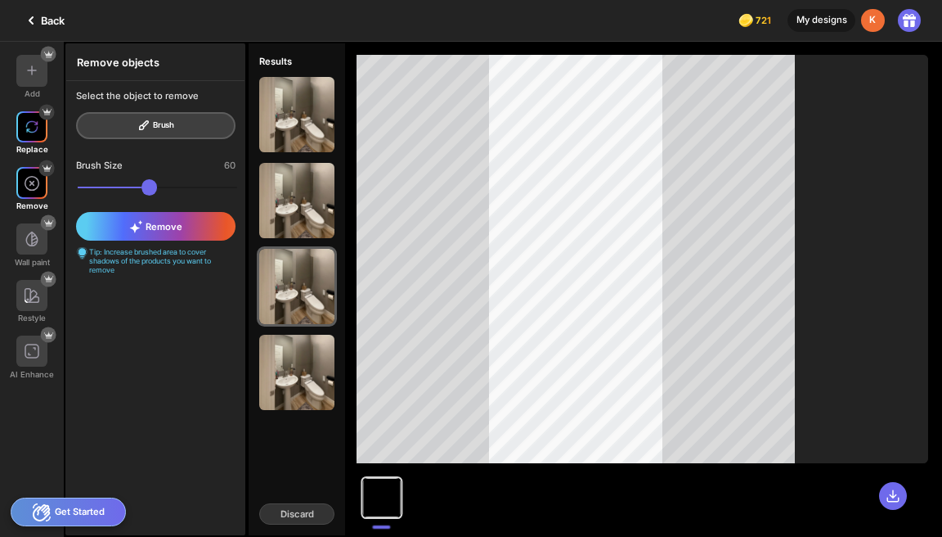
click at [23, 132] on div at bounding box center [31, 126] width 31 height 31
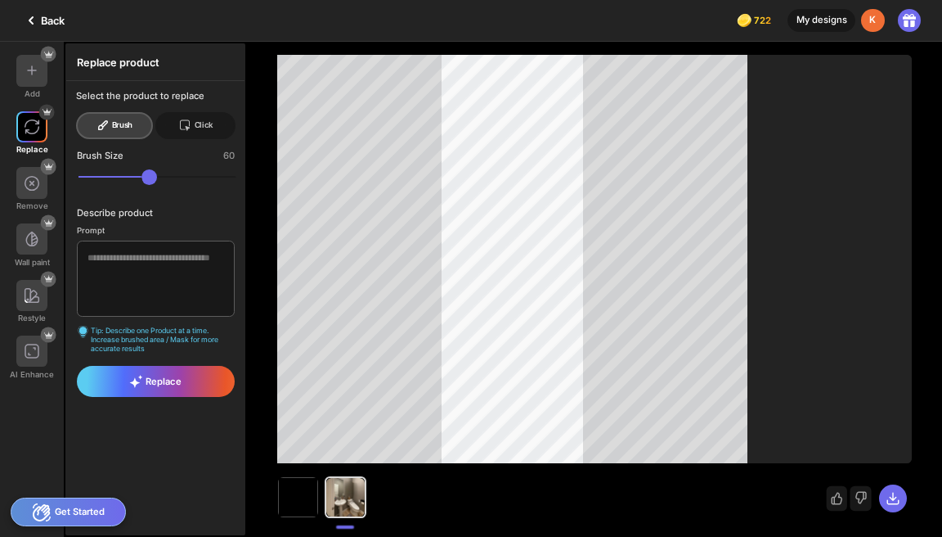
click at [185, 119] on icon at bounding box center [184, 125] width 13 height 13
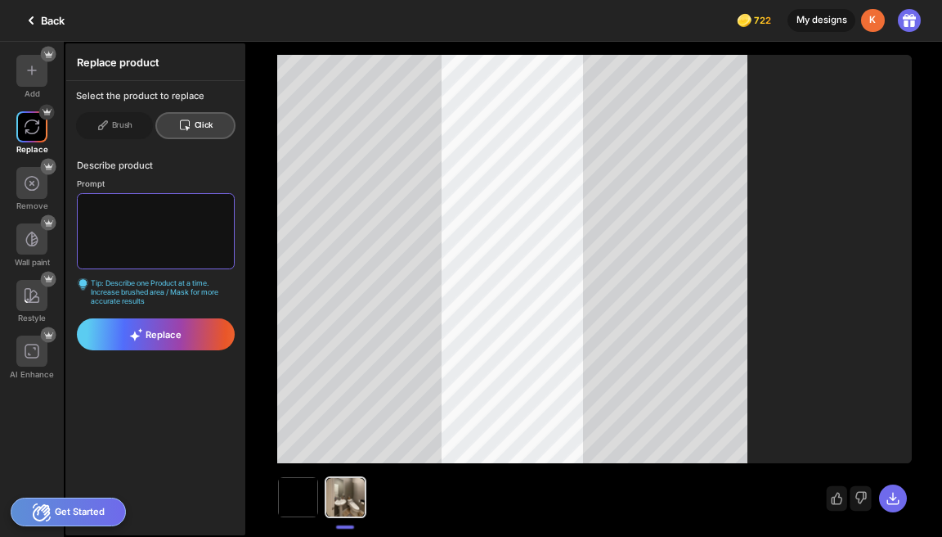
click at [146, 236] on textarea at bounding box center [155, 231] width 157 height 76
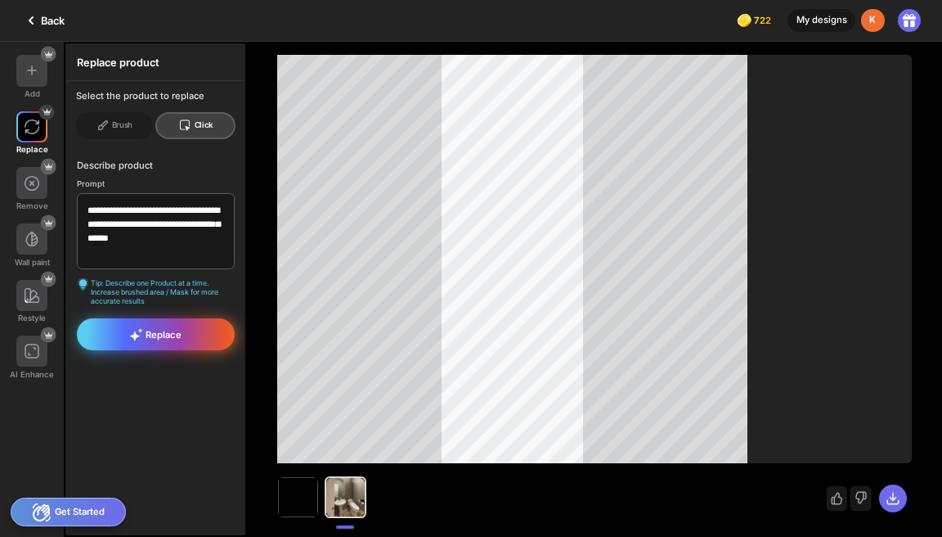
click at [134, 335] on icon at bounding box center [135, 335] width 11 height 11
click at [147, 256] on textarea "**********" at bounding box center [155, 231] width 157 height 76
type textarea "**********"
click at [122, 334] on div "Replace" at bounding box center [155, 333] width 157 height 31
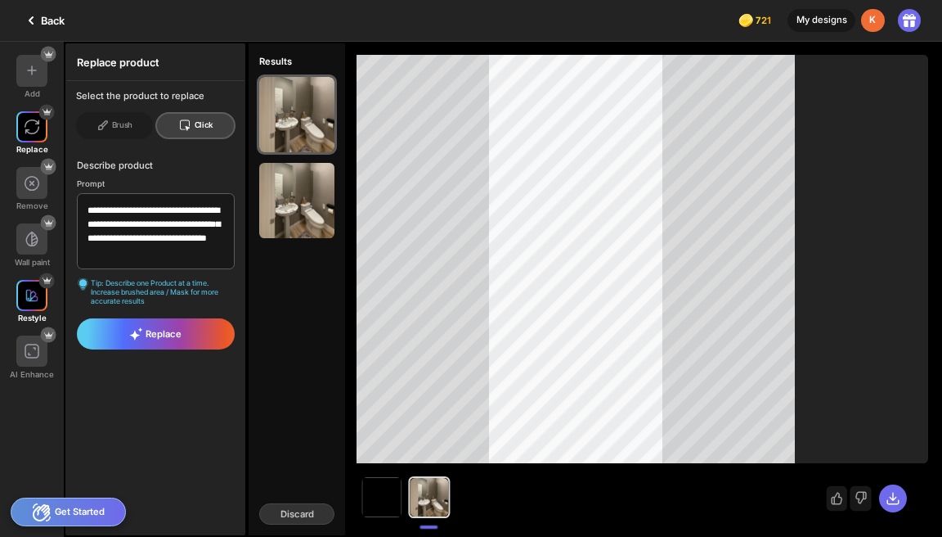
click at [29, 307] on div at bounding box center [31, 295] width 31 height 31
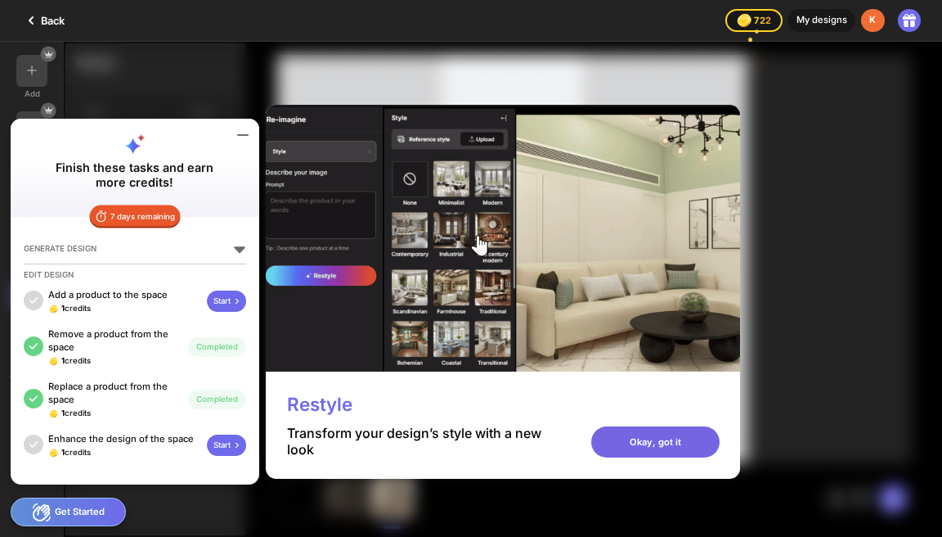
click at [623, 445] on div "Restyle Transform your design’s style with a new look Okay, got it" at bounding box center [503, 424] width 474 height 107
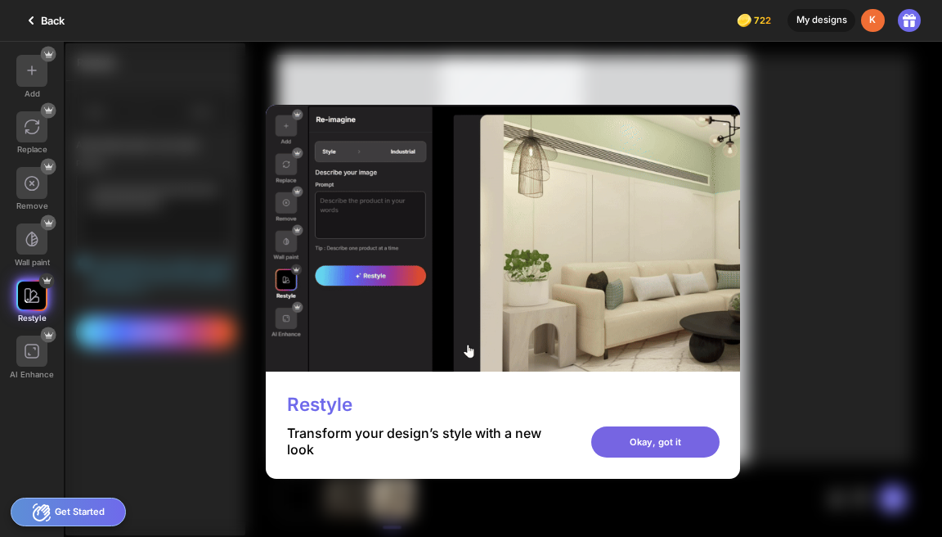
click at [707, 442] on div "Okay, got it" at bounding box center [655, 441] width 128 height 31
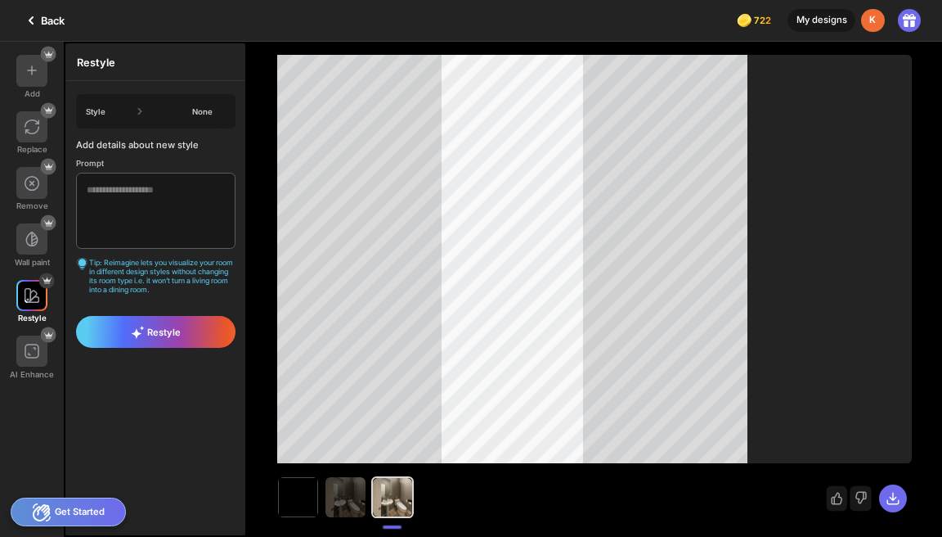
click at [168, 100] on div "Style None" at bounding box center [156, 111] width 160 height 34
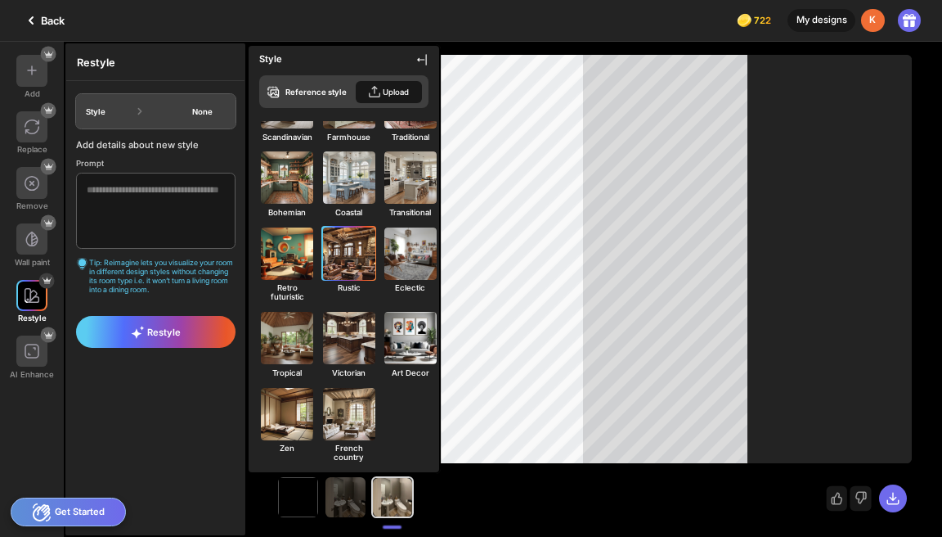
scroll to position [218, 0]
click at [363, 363] on div "Victorian" at bounding box center [348, 344] width 55 height 66
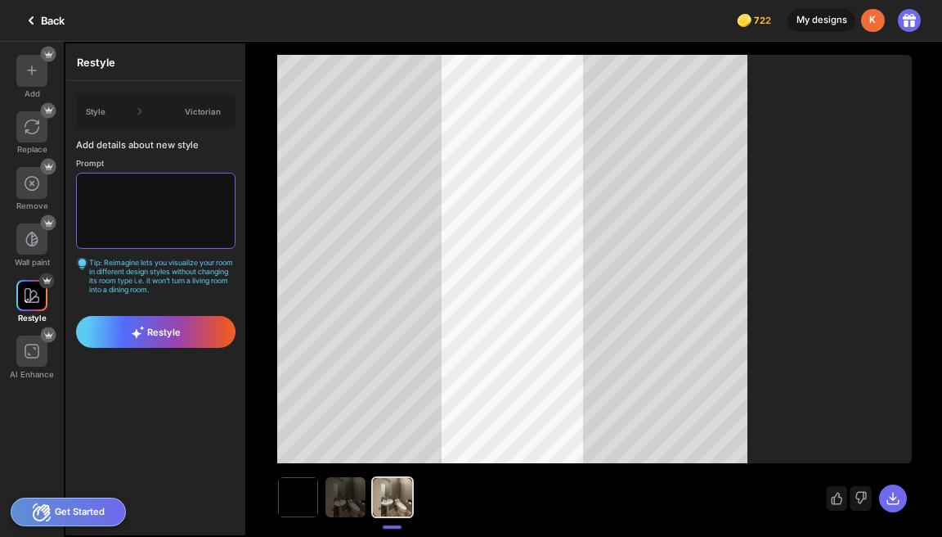
click at [133, 219] on textarea at bounding box center [156, 211] width 160 height 76
paste textarea "**********"
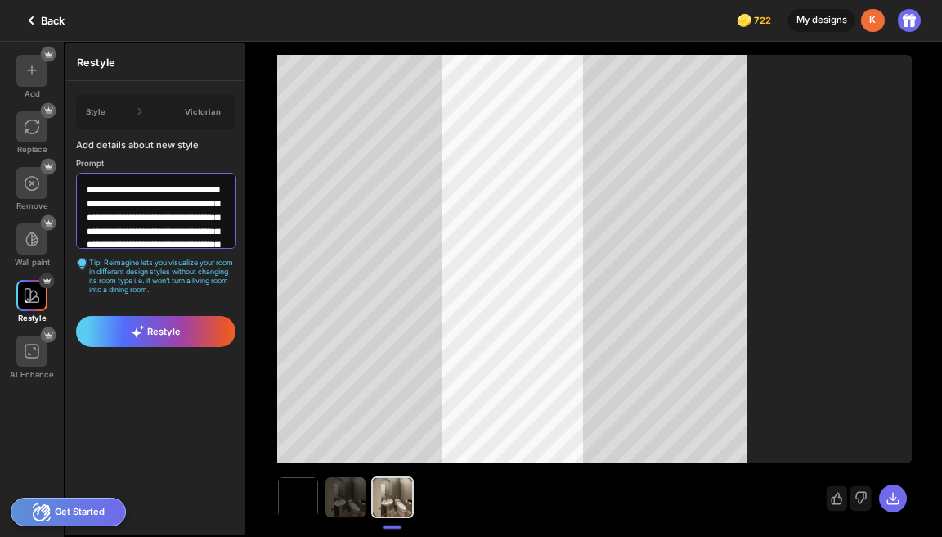
scroll to position [0, 0]
drag, startPoint x: 110, startPoint y: 193, endPoint x: 72, endPoint y: 190, distance: 38.6
click at [72, 190] on div "**********" at bounding box center [155, 194] width 178 height 226
click at [191, 115] on div "Victorian" at bounding box center [202, 111] width 47 height 9
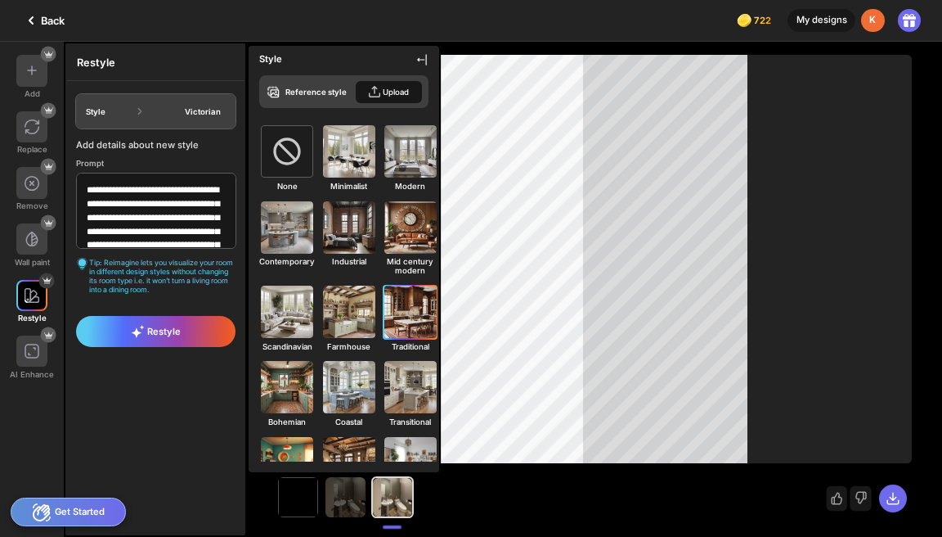
click at [408, 305] on img at bounding box center [409, 311] width 57 height 57
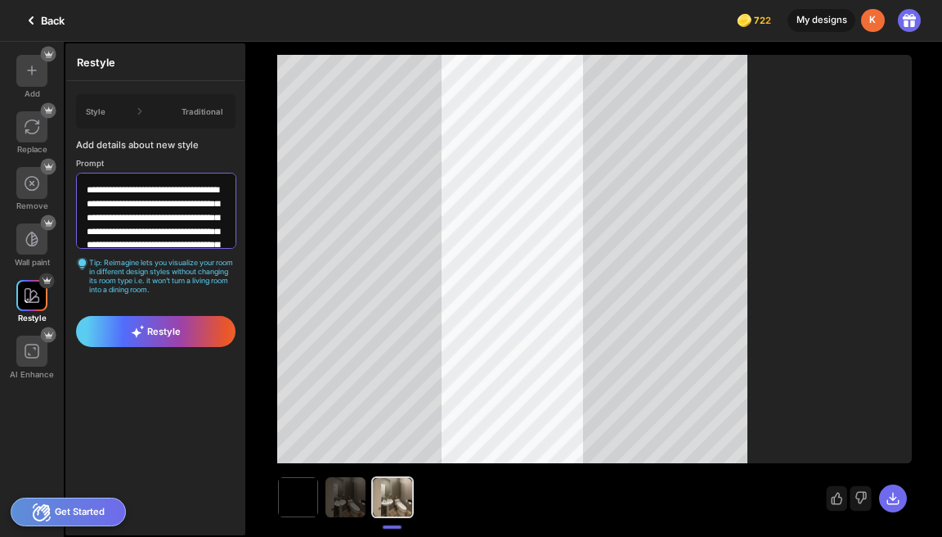
click at [121, 216] on textarea "**********" at bounding box center [156, 211] width 160 height 76
click at [122, 218] on textarea "**********" at bounding box center [156, 211] width 160 height 76
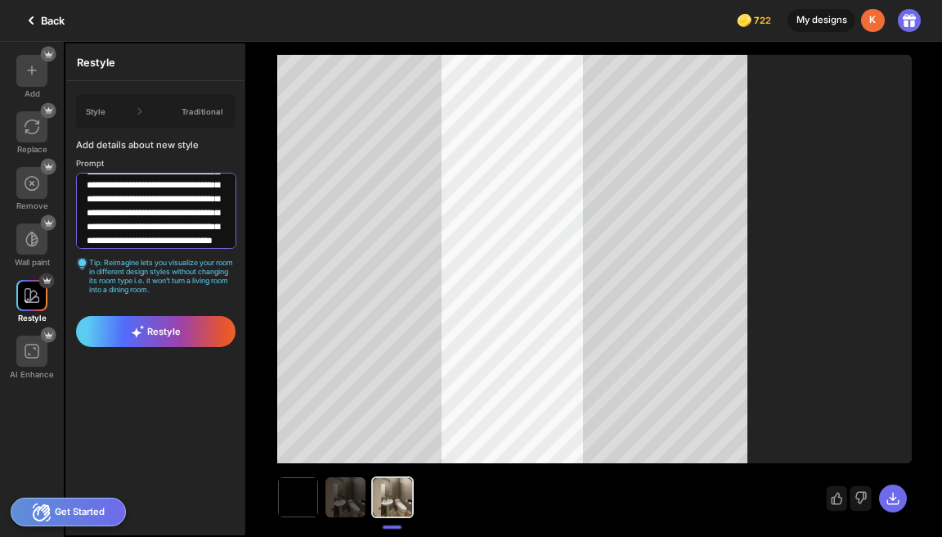
scroll to position [70, 0]
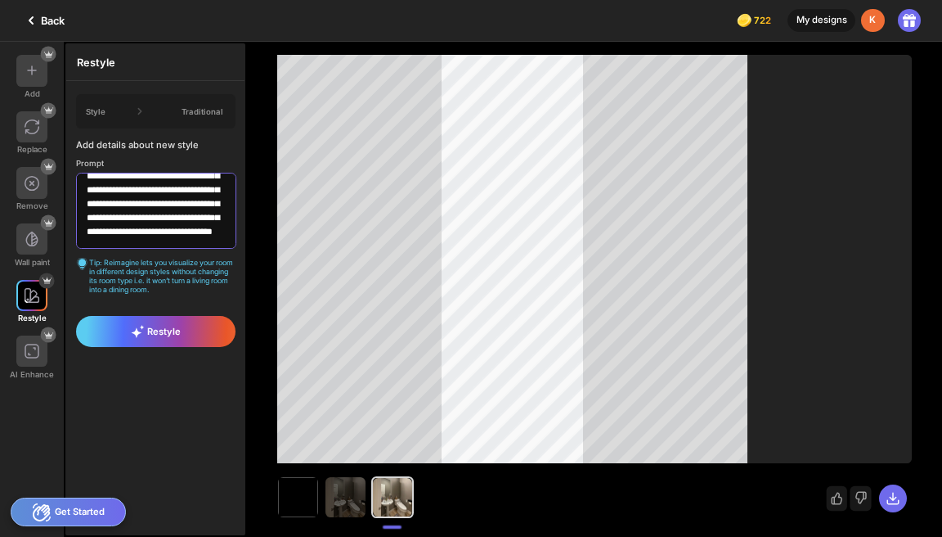
click at [168, 219] on textarea "**********" at bounding box center [156, 211] width 160 height 76
click at [216, 216] on textarea "**********" at bounding box center [156, 211] width 160 height 76
click at [194, 235] on textarea "**********" at bounding box center [156, 211] width 160 height 76
type textarea "**********"
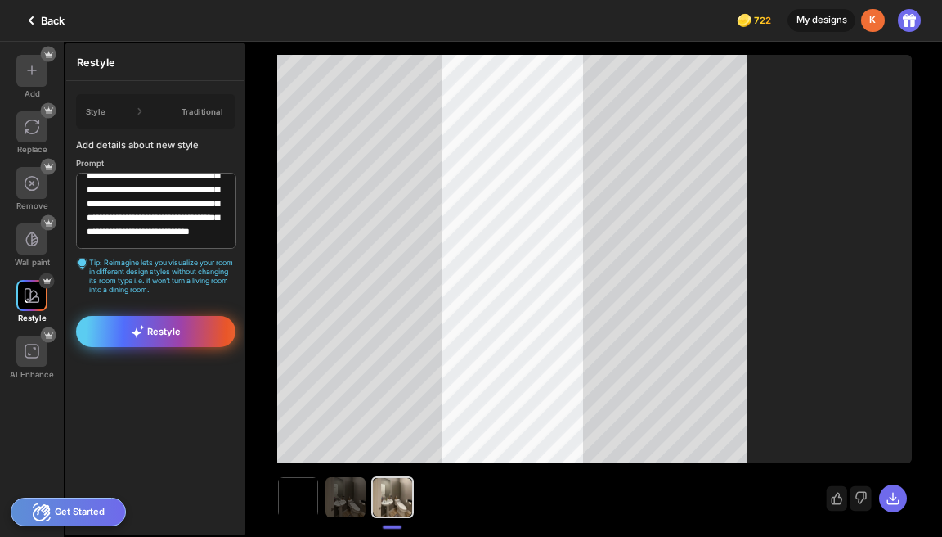
click at [170, 330] on span "Restyle" at bounding box center [156, 331] width 50 height 13
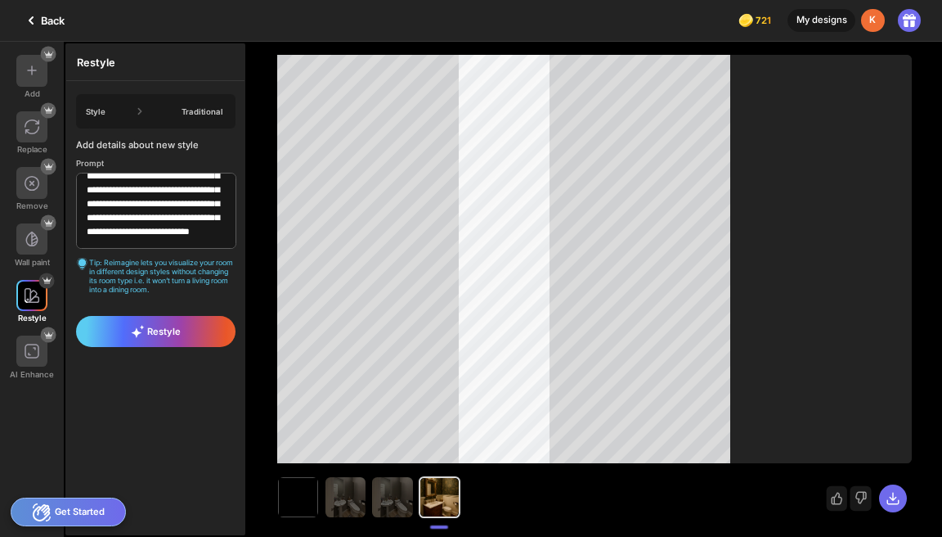
click at [199, 105] on div "Style Traditional" at bounding box center [156, 111] width 160 height 34
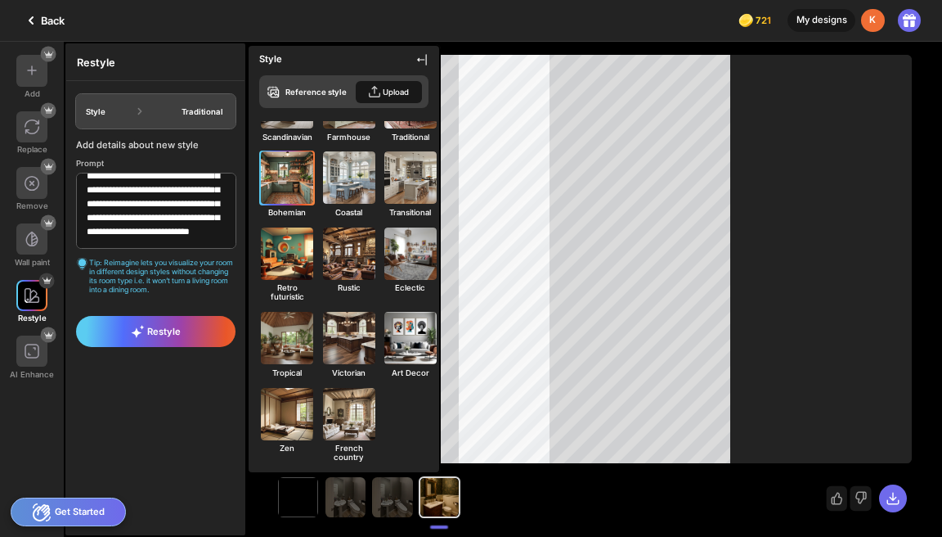
scroll to position [218, 0]
click at [350, 337] on img at bounding box center [348, 337] width 57 height 57
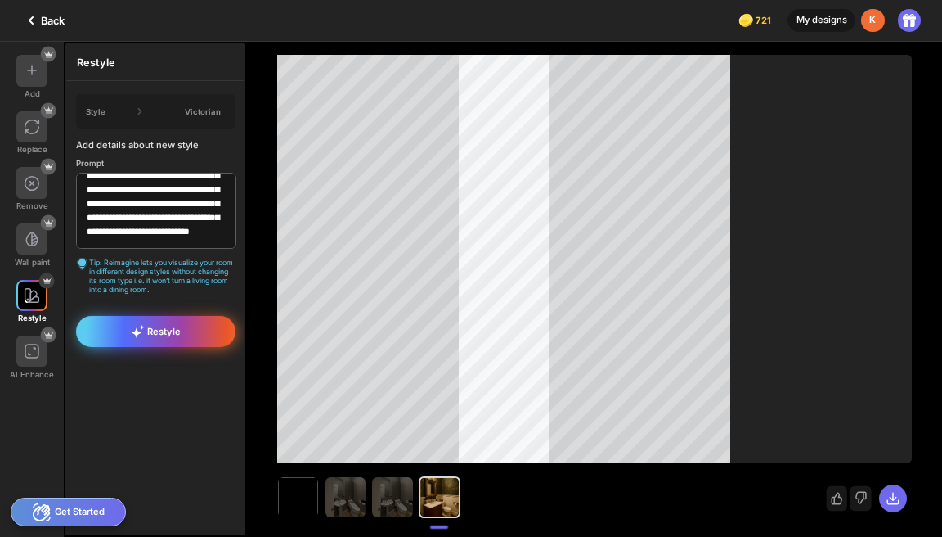
click at [173, 333] on span "Restyle" at bounding box center [156, 331] width 50 height 13
